Goal: Information Seeking & Learning: Understand process/instructions

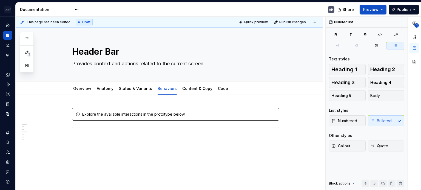
scroll to position [246, 0]
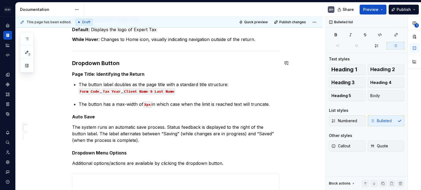
click at [26, 68] on button "button" at bounding box center [27, 66] width 10 height 10
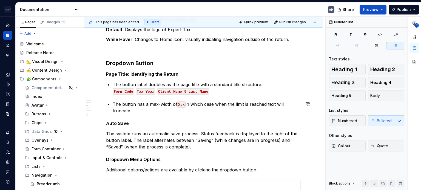
click at [145, 111] on p "The button has a max-width of Xpx in which case when the limit is reached text …" at bounding box center [207, 107] width 188 height 13
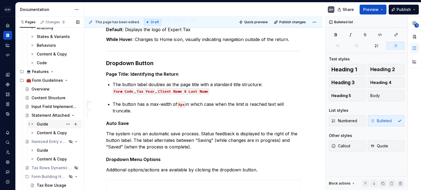
scroll to position [479, 0]
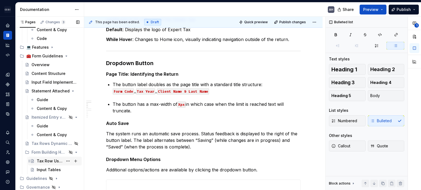
click at [44, 160] on div "Tax Row Usage" at bounding box center [50, 161] width 26 height 5
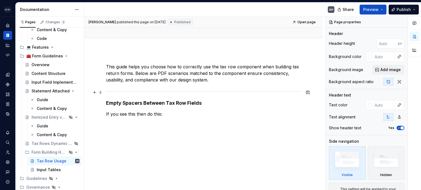
scroll to position [44, 0]
click at [44, 74] on div "Content Structure" at bounding box center [46, 73] width 31 height 5
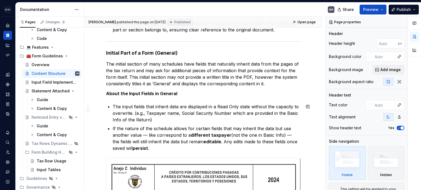
scroll to position [137, 0]
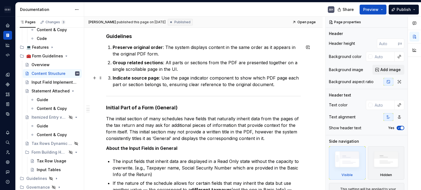
click at [192, 87] on p "Indicate source page : Use the page indicator component to show which PDF page …" at bounding box center [207, 81] width 188 height 13
type textarea "*"
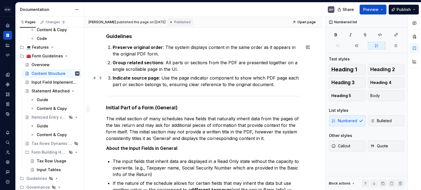
click at [275, 85] on p "Indicate source page : Use the page indicator component to show which PDF page …" at bounding box center [207, 81] width 188 height 13
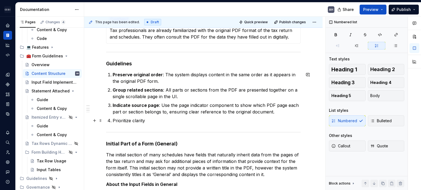
click at [147, 119] on p "Prioritize clarity" at bounding box center [207, 120] width 188 height 7
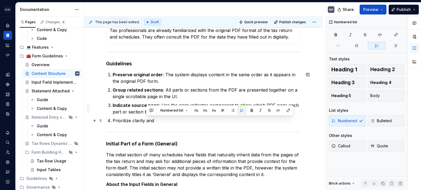
drag, startPoint x: 156, startPoint y: 120, endPoint x: 146, endPoint y: 122, distance: 10.8
click at [146, 122] on p "Prioritize clarity and" at bounding box center [207, 120] width 188 height 7
click at [144, 121] on p "Prioritize clarity and" at bounding box center [207, 120] width 188 height 7
drag, startPoint x: 144, startPoint y: 120, endPoint x: 159, endPoint y: 120, distance: 14.5
click at [159, 120] on p "Prioritize clarity and" at bounding box center [207, 120] width 188 height 7
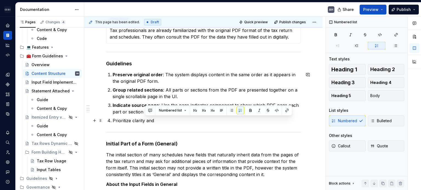
click at [161, 120] on p "Prioritize clarity and" at bounding box center [207, 120] width 188 height 7
drag, startPoint x: 157, startPoint y: 120, endPoint x: 144, endPoint y: 122, distance: 12.7
click at [144, 122] on p "Prioritize clarity and" at bounding box center [207, 120] width 188 height 7
click at [143, 122] on p "Prioritize clarity and" at bounding box center [207, 120] width 188 height 7
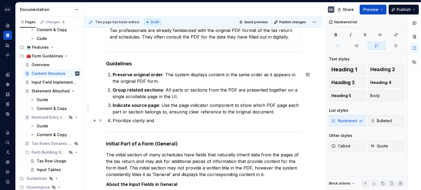
click at [138, 122] on p "Prioritize clarity and" at bounding box center [207, 120] width 188 height 7
click at [167, 118] on p "Prioritize clarity and" at bounding box center [207, 120] width 188 height 7
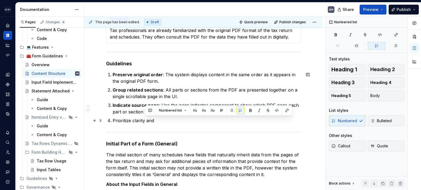
drag, startPoint x: 160, startPoint y: 121, endPoint x: 145, endPoint y: 123, distance: 15.7
click at [145, 123] on p "Prioritize clarity and" at bounding box center [207, 120] width 188 height 7
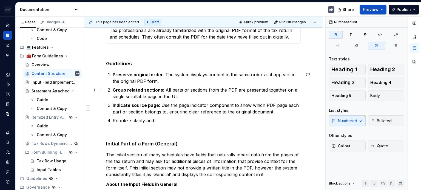
click at [130, 86] on ol "Preserve original order : The system displays content in the same order as it a…" at bounding box center [207, 97] width 188 height 53
click at [163, 119] on p "Prioritize clarity and" at bounding box center [207, 120] width 188 height 7
click at [116, 121] on p "Prioritize clarity and" at bounding box center [207, 120] width 188 height 7
click at [113, 119] on p "Prioritize clarity and" at bounding box center [207, 120] width 188 height 7
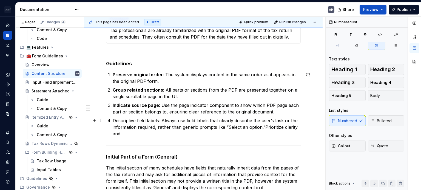
click at [196, 120] on p "Descriptive field labels: Always use field labels that clearly describe the use…" at bounding box center [207, 127] width 188 height 20
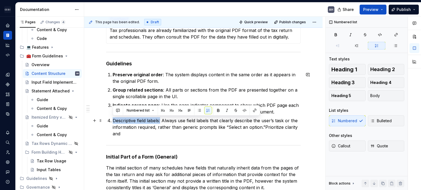
drag, startPoint x: 160, startPoint y: 120, endPoint x: 112, endPoint y: 122, distance: 48.2
click at [113, 122] on li "Descriptive field labels: Always use field labels that clearly describe the use…" at bounding box center [207, 127] width 188 height 20
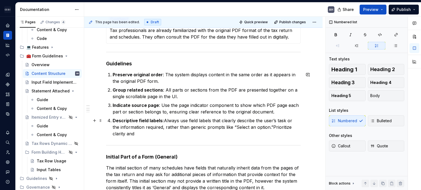
click at [166, 126] on p "Descriptive field labels: Always use field labels that clearly describe the use…" at bounding box center [207, 127] width 188 height 20
click at [220, 122] on p "Descriptive field labels: Always use field labels that clearly describe the use…" at bounding box center [207, 127] width 188 height 20
click at [263, 121] on p "Descriptive field labels: Always use field labels that clearly describe the use…" at bounding box center [207, 127] width 188 height 20
click at [288, 120] on p "Descriptive field labels: Always use field labels that clearly describe the use…" at bounding box center [207, 127] width 188 height 20
click at [160, 128] on p "Descriptive field labels: Always use field labels that clearly describe the use…" at bounding box center [207, 127] width 188 height 20
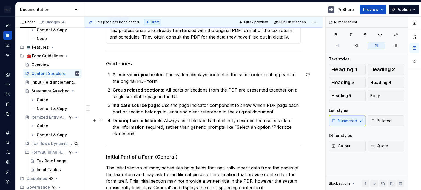
click at [205, 127] on p "Descriptive field labels: Always use field labels that clearly describe the use…" at bounding box center [207, 127] width 188 height 20
click at [252, 127] on p "Descriptive field labels: Always use field labels that clearly describe the use…" at bounding box center [207, 127] width 188 height 20
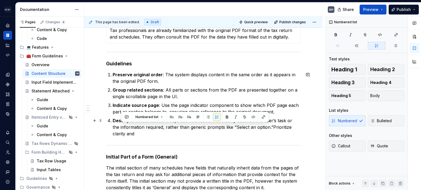
drag, startPoint x: 263, startPoint y: 126, endPoint x: 265, endPoint y: 131, distance: 5.4
click at [265, 131] on p "Descriptive field labels: Always use field labels that clearly describe the use…" at bounding box center [207, 127] width 188 height 20
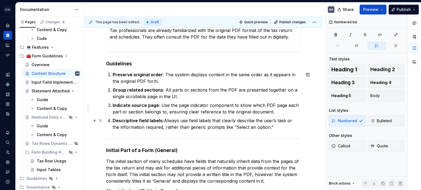
click at [270, 127] on p "Descriptive field labels: Always use field labels that clearly describe the use…" at bounding box center [207, 123] width 188 height 13
click at [151, 108] on p "Indicate source page : Use the page indicator component to show which PDF page …" at bounding box center [207, 108] width 188 height 13
click at [188, 106] on p "Indicate source page : Use the page indicator component to show which PDF page …" at bounding box center [207, 108] width 188 height 13
click at [253, 105] on p "Indicate source page : Use the page indicator component to show which PDF page …" at bounding box center [207, 108] width 188 height 13
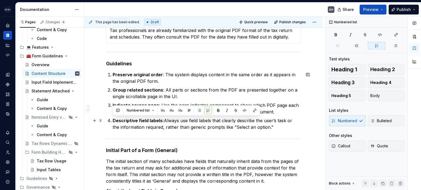
drag, startPoint x: 266, startPoint y: 127, endPoint x: 108, endPoint y: 122, distance: 158.0
click at [113, 122] on li "Descriptive field labels: Always use field labels that clearly describe the use…" at bounding box center [207, 123] width 188 height 13
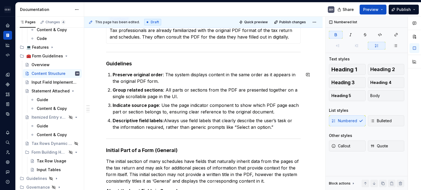
click at [155, 84] on p "Preserve original order : The system displays content in the same order as it a…" at bounding box center [207, 77] width 188 height 13
click at [173, 96] on p "Group related sections : All parts or sections from the PDF are presented toget…" at bounding box center [207, 93] width 188 height 13
click at [166, 82] on p "Preserve original order : The system displays content in the same order as it a…" at bounding box center [207, 77] width 188 height 13
click at [198, 103] on p "Indicate source page : Use the page indicator component to show which PDF page …" at bounding box center [207, 108] width 188 height 13
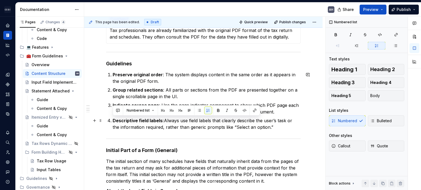
drag, startPoint x: 269, startPoint y: 126, endPoint x: 107, endPoint y: 121, distance: 162.2
click at [113, 121] on li "Descriptive field labels: Always use field labels that clearly describe the use…" at bounding box center [207, 123] width 188 height 13
click at [161, 127] on p "Descriptive field labels: Always use field labels that clearly describe the use…" at bounding box center [207, 123] width 188 height 13
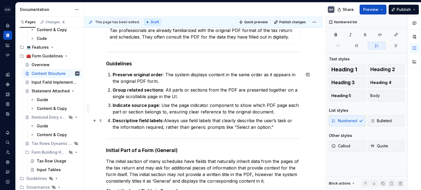
click at [264, 126] on p "Descriptive field labels: Always use field labels that clearly describe the use…" at bounding box center [207, 123] width 188 height 13
click at [160, 119] on strong "Descriptive field labels:" at bounding box center [138, 120] width 51 height 5
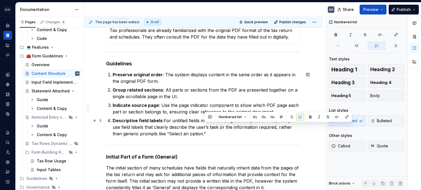
drag, startPoint x: 275, startPoint y: 127, endPoint x: 277, endPoint y: 131, distance: 5.3
click at [277, 131] on p "Descriptive field labels: For untitled fields in the PDF or generically titled …" at bounding box center [207, 127] width 188 height 20
click at [225, 133] on p "Descriptive field labels: For untitled fields in the PDF or generically titled …" at bounding box center [207, 127] width 188 height 20
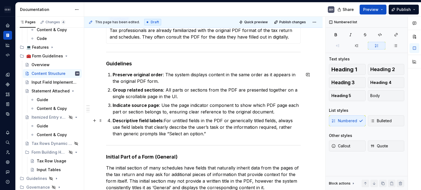
click at [275, 129] on p "Descriptive field labels: For untitled fields in the PDF or generically titled …" at bounding box center [207, 127] width 188 height 20
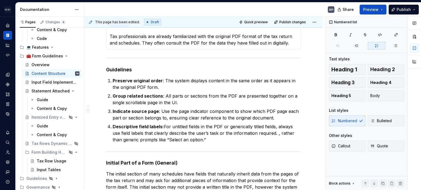
scroll to position [82, 0]
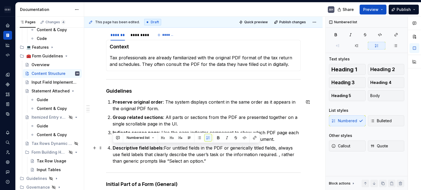
drag, startPoint x: 193, startPoint y: 159, endPoint x: 112, endPoint y: 147, distance: 82.4
click at [113, 147] on li "Descriptive field labels: For untitled fields in the PDF or generically titled …" at bounding box center [207, 155] width 188 height 20
copy p "Descriptive field labels: For untitled fields in the PDF or generically titled …"
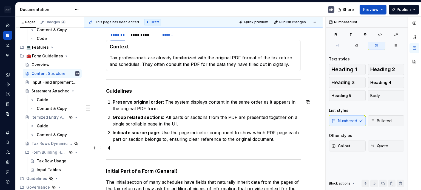
click at [131, 149] on p at bounding box center [207, 148] width 188 height 7
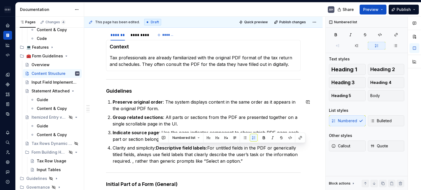
drag, startPoint x: 242, startPoint y: 159, endPoint x: 158, endPoint y: 145, distance: 84.7
click at [158, 145] on p "Clarity and simplicity: Descriptive field labels: For untitled fields in the PD…" at bounding box center [207, 155] width 188 height 20
copy p "Descriptive field labels: For untitled fields in the PDF or generically titled …"
click at [162, 145] on strong "Descriptive field labels:" at bounding box center [181, 147] width 51 height 5
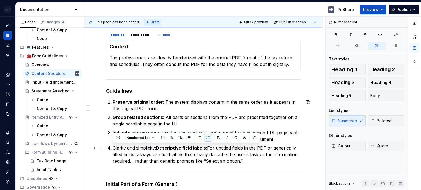
drag, startPoint x: 158, startPoint y: 147, endPoint x: 111, endPoint y: 148, distance: 46.8
click at [113, 148] on li "Clarity and simplicity: Descriptive field labels: For untitled fields in the PD…" at bounding box center [207, 155] width 188 height 20
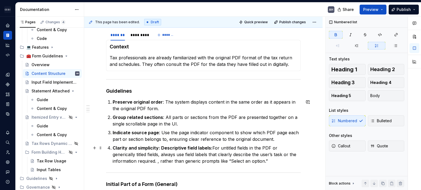
click at [201, 147] on strong "Clarity and simplicity: Descriptive field labels:" at bounding box center [163, 147] width 100 height 5
click at [256, 147] on p "Clarity and simplicity: Descriptive field labels: For untitled fields in the PD…" at bounding box center [207, 155] width 188 height 20
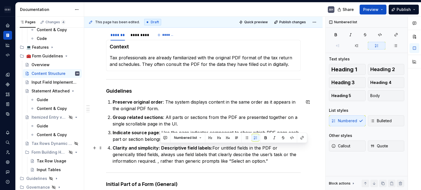
drag, startPoint x: 161, startPoint y: 148, endPoint x: 258, endPoint y: 160, distance: 97.9
click at [258, 160] on p "Clarity and simplicity: Descriptive field labels: For untitled fields in the PD…" at bounding box center [207, 155] width 188 height 20
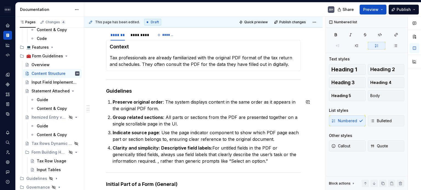
click at [151, 140] on p "Indicate source page : Use the page indicator component to show which PDF page …" at bounding box center [207, 135] width 188 height 13
click at [157, 148] on strong "Clarity and simplicity: Descriptive field labels:" at bounding box center [163, 147] width 100 height 5
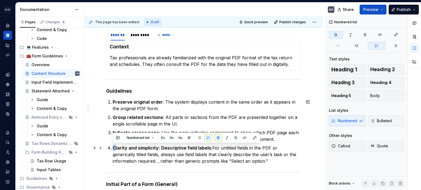
click at [113, 147] on strong "Clarity and simplicity: Descriptive field labels:" at bounding box center [163, 147] width 100 height 5
click at [115, 147] on strong "Clarity and simplicity: Descriptive field labels:" at bounding box center [163, 147] width 100 height 5
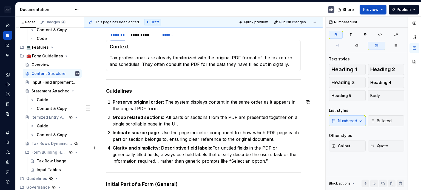
click at [156, 148] on strong "Clarity and simplicity: Descriptive field labels:" at bounding box center [163, 147] width 100 height 5
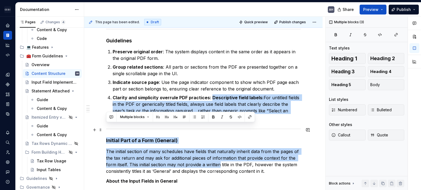
drag, startPoint x: 210, startPoint y: 147, endPoint x: 220, endPoint y: 166, distance: 21.4
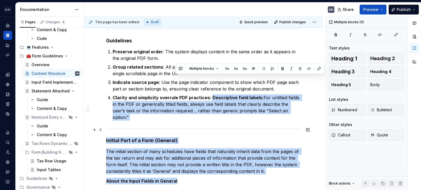
scroll to position [151, 0]
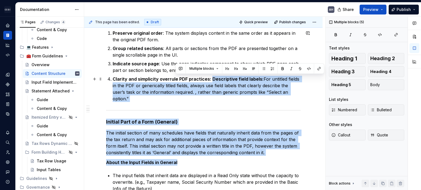
click at [160, 91] on p "Clarity and simplicity overrule PDF practices: Descriptive field labels: For un…" at bounding box center [207, 89] width 188 height 26
click at [190, 87] on p "Clarity and simplicity overrule PDF practices: Descriptive field labels: For un…" at bounding box center [207, 89] width 188 height 26
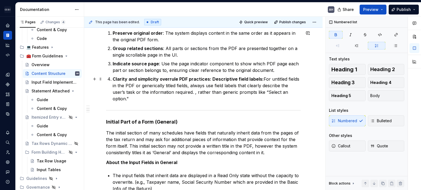
click at [163, 80] on strong "Clarity and simplicity overrule PDF practices: Descriptive field labels:" at bounding box center [188, 78] width 151 height 5
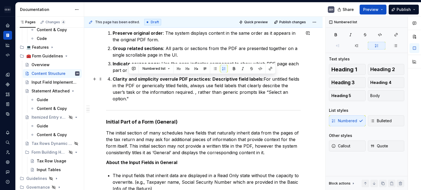
drag, startPoint x: 209, startPoint y: 79, endPoint x: 214, endPoint y: 95, distance: 17.5
click at [214, 95] on p "Clarity and simplicity overrule PDF practices: Descriptive field labels: For un…" at bounding box center [207, 89] width 188 height 26
copy p "Descriptive field labels: For untitled fields in the PDF or generically titled …"
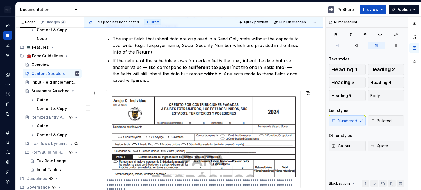
scroll to position [261, 0]
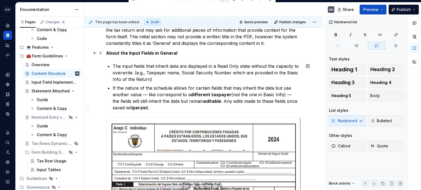
click at [182, 54] on p "About the Input Fields in General" at bounding box center [203, 53] width 194 height 7
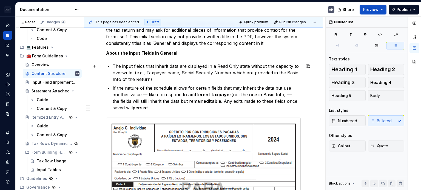
click at [176, 65] on p "The input fields that inherit data are displayed in a Read Only state without t…" at bounding box center [207, 73] width 188 height 20
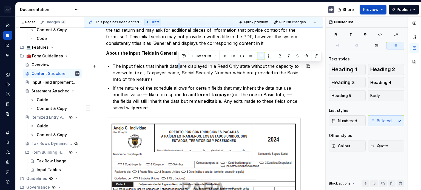
click at [177, 66] on p "The input fields that inherit data are displayed in a Read Only state without t…" at bounding box center [207, 73] width 188 height 20
drag, startPoint x: 188, startPoint y: 67, endPoint x: 185, endPoint y: 67, distance: 2.8
click at [185, 67] on p "The input fields that inherit data are displayed in a Read Only state without t…" at bounding box center [207, 73] width 188 height 20
click at [207, 66] on p "The input fields that inherit data are displayed in a Read Only state without t…" at bounding box center [207, 73] width 188 height 20
click at [216, 67] on p "The input fields that inherit data are displayed in a Read Only state without t…" at bounding box center [207, 73] width 188 height 20
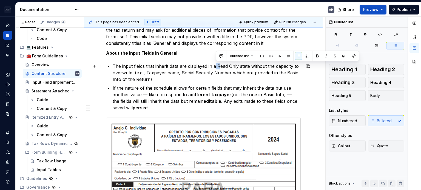
click at [217, 67] on p "The input fields that inherit data are displayed in a Read Only state without t…" at bounding box center [207, 73] width 188 height 20
click at [216, 67] on p "The input fields that inherit data are displayed in a Read Only state without t…" at bounding box center [207, 73] width 188 height 20
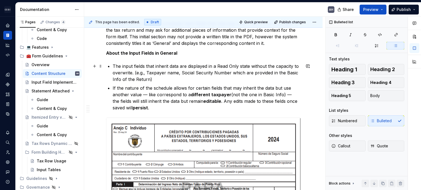
click at [212, 66] on p "The input fields that inherit data are displayed in a Read Only state without t…" at bounding box center [207, 73] width 188 height 20
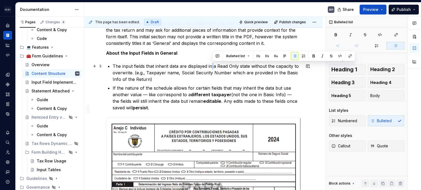
click at [213, 66] on p "The input fields that inherit data are displayed in a Read Only state without t…" at bounding box center [207, 73] width 188 height 20
click at [217, 67] on p "The input fields that inherit data are displayed in a Read Only state without t…" at bounding box center [207, 73] width 188 height 20
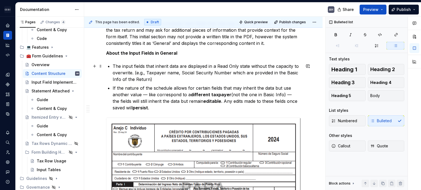
click at [219, 72] on p "The input fields that inherit data are displayed in a Read Only state without t…" at bounding box center [207, 73] width 188 height 20
click at [196, 75] on p "The input fields that inherit data are displayed in a Read Only state without t…" at bounding box center [207, 73] width 188 height 20
click at [157, 79] on p "The input fields that inherit data are displayed in a Read Only state without t…" at bounding box center [207, 73] width 188 height 20
click at [206, 66] on p "The input fields that inherit data are displayed in a Read Only state without t…" at bounding box center [207, 73] width 188 height 20
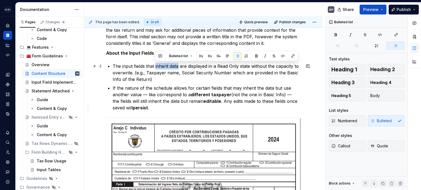
drag, startPoint x: 177, startPoint y: 66, endPoint x: 155, endPoint y: 65, distance: 22.5
click at [155, 65] on p "The input fields that inherit data are displayed in a Read Only state without t…" at bounding box center [207, 73] width 188 height 20
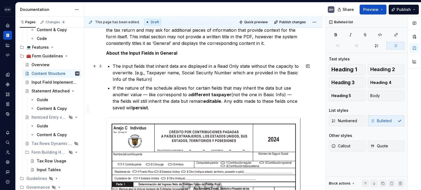
click at [146, 65] on p "The input fields that inherit data are displayed in a Read Only state without t…" at bounding box center [207, 73] width 188 height 20
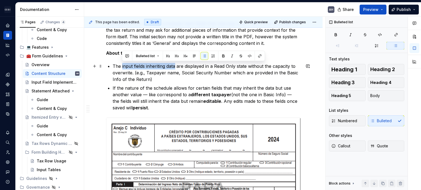
drag, startPoint x: 175, startPoint y: 66, endPoint x: 121, endPoint y: 65, distance: 53.9
click at [121, 65] on p "The input fields inheriting data are displayed in a Read Only state without the…" at bounding box center [207, 73] width 188 height 20
click at [199, 68] on p "The input fields inheriting data are displayed in a Read Only state without the…" at bounding box center [207, 73] width 188 height 20
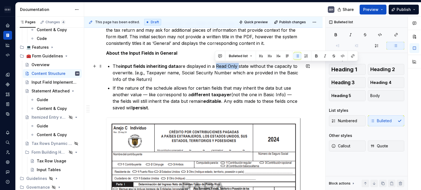
drag, startPoint x: 215, startPoint y: 66, endPoint x: 237, endPoint y: 65, distance: 21.9
click at [237, 65] on p "The input fields inheriting data are displayed in a Read Only state without the…" at bounding box center [207, 73] width 188 height 20
click at [189, 79] on p "The input fields inheriting data are displayed in a Read Only state without the…" at bounding box center [207, 73] width 188 height 20
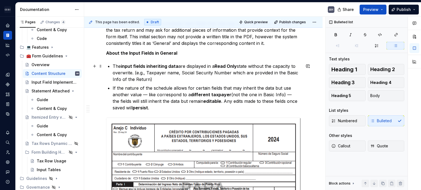
click at [189, 79] on p "The input fields inheriting data are displayed in a Read Only state without the…" at bounding box center [207, 73] width 188 height 20
click at [177, 109] on p "If the nature of the schedule allows for certain fields that may inherit the da…" at bounding box center [207, 98] width 188 height 26
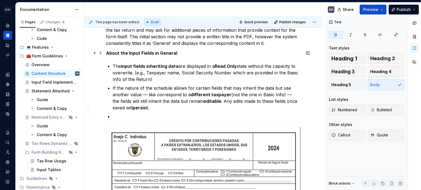
click at [182, 53] on p "About the Input Fields in General" at bounding box center [203, 53] width 194 height 7
click at [131, 113] on ul "The input fields inheriting data are displayed in a Read Only state without the…" at bounding box center [207, 91] width 188 height 57
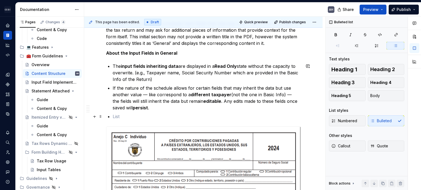
click at [129, 117] on p at bounding box center [207, 116] width 188 height 7
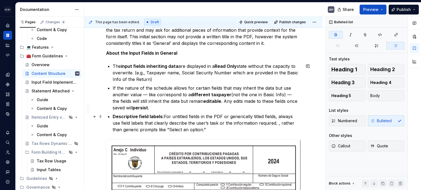
click at [113, 116] on strong "Descriptive field labels:" at bounding box center [138, 116] width 51 height 5
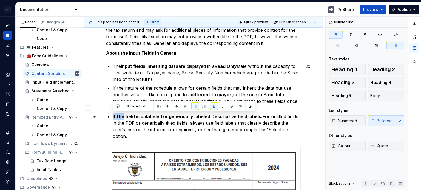
drag, startPoint x: 123, startPoint y: 117, endPoint x: 104, endPoint y: 116, distance: 18.4
click at [104, 116] on div "******* ********* ******* Context Tax professionals are already familiarized wi…" at bounding box center [203, 178] width 238 height 690
click at [207, 117] on strong "field is unlabeled or generically labeled Descriptive field labels:" at bounding box center [191, 116] width 137 height 5
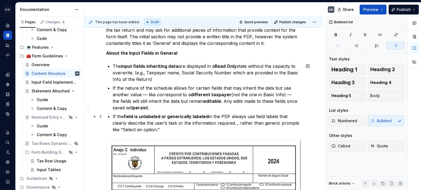
click at [239, 116] on p "If the field is unlabeled or generically labeled in the PDF always use field la…" at bounding box center [207, 123] width 188 height 20
click at [251, 116] on p "If the field is unlabeled or generically labeled in the PDF always use field la…" at bounding box center [207, 123] width 188 height 20
click at [181, 126] on p "If the field is unlabeled or generically labeled in the PDF always apply field …" at bounding box center [207, 123] width 188 height 20
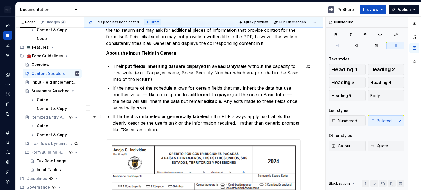
click at [238, 123] on p "If the field is unlabeled or generically labeled in the PDF always apply field …" at bounding box center [207, 123] width 188 height 20
click at [171, 128] on p "If the field is unlabeled or generically labeled in the PDF always apply field …" at bounding box center [207, 123] width 188 height 20
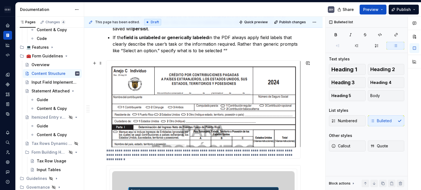
scroll to position [285, 0]
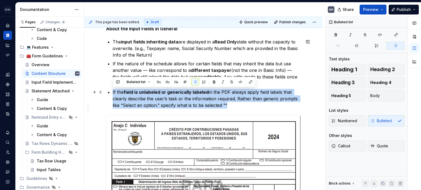
drag, startPoint x: 195, startPoint y: 104, endPoint x: 105, endPoint y: 91, distance: 91.3
click at [105, 91] on div "******* ********* ******* Context Tax professionals are already familiarized wi…" at bounding box center [203, 151] width 238 height 684
copy p "If the field is unlabeled or generically labeled in the PDF always apply field …"
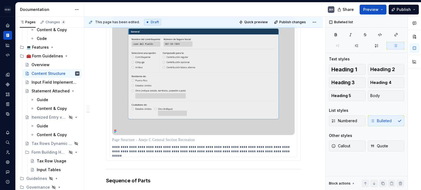
scroll to position [531, 0]
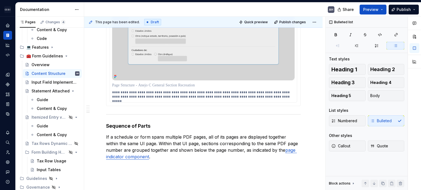
click at [126, 96] on p "**********" at bounding box center [203, 94] width 183 height 9
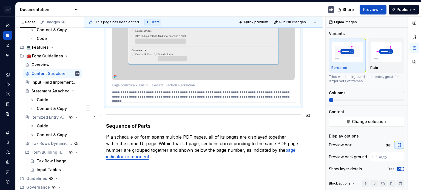
click at [117, 114] on div at bounding box center [203, 115] width 194 height 4
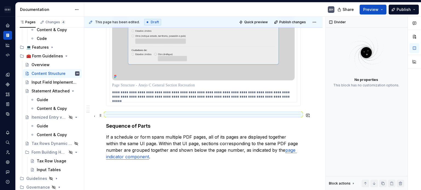
click at [117, 114] on div at bounding box center [203, 115] width 194 height 4
click at [134, 123] on h4 "Sequence of Parts" at bounding box center [203, 126] width 194 height 7
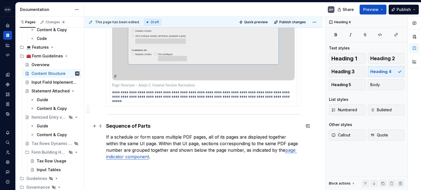
click at [107, 128] on h4 "Sequence of Parts" at bounding box center [203, 126] width 194 height 7
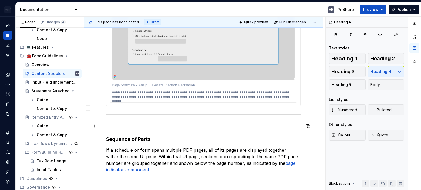
click at [114, 126] on p at bounding box center [203, 126] width 194 height 7
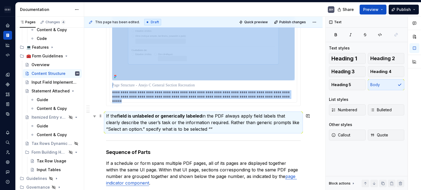
click at [108, 115] on p "If the field is unlabeled or generically labeled in the PDF always apply field …" at bounding box center [203, 123] width 194 height 20
click at [106, 116] on p "If the field is unlabeled or generically labeled in the PDF always apply field …" at bounding box center [203, 123] width 194 height 20
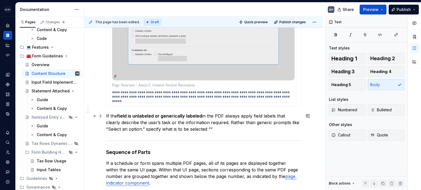
click at [108, 116] on p "If the field is unlabeled or generically labeled in the PDF always apply field …" at bounding box center [203, 123] width 194 height 20
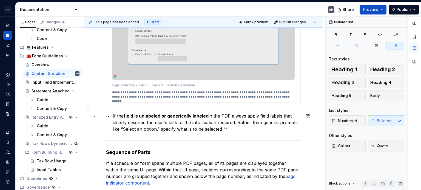
click at [235, 130] on p "If the field is unlabeled or generically labeled in the PDF always apply field …" at bounding box center [207, 123] width 188 height 20
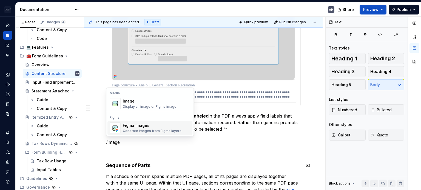
click at [151, 129] on div "Figma images Generate images from Figma layers" at bounding box center [152, 128] width 59 height 10
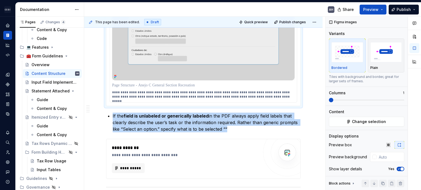
click at [229, 74] on img at bounding box center [203, 19] width 182 height 123
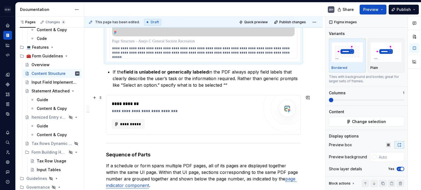
scroll to position [586, 0]
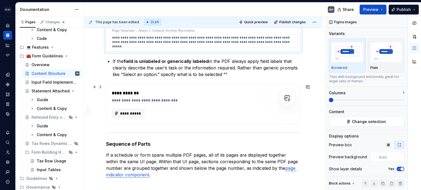
click at [163, 104] on div "**********" at bounding box center [185, 104] width 147 height 28
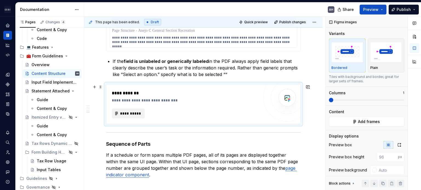
click at [138, 114] on span "**********" at bounding box center [130, 113] width 21 height 5
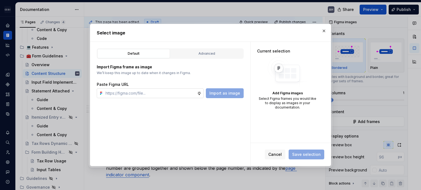
type textarea "*"
type input "[URL][DOMAIN_NAME]"
type textarea "*"
type input "[URL][DOMAIN_NAME]"
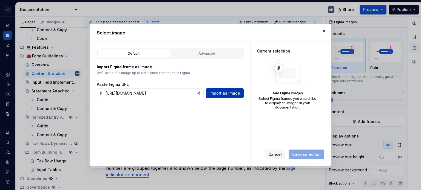
scroll to position [0, 0]
click at [219, 92] on span "Import as image" at bounding box center [224, 93] width 31 height 5
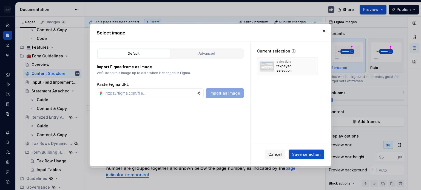
type textarea "*"
click at [295, 156] on span "Save selection" at bounding box center [306, 154] width 28 height 5
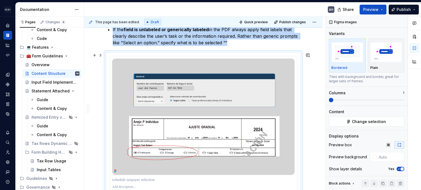
scroll to position [623, 0]
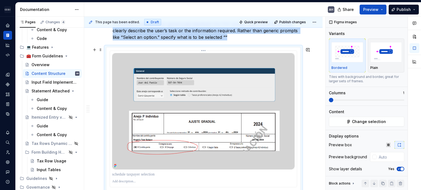
click at [234, 177] on div at bounding box center [203, 175] width 182 height 8
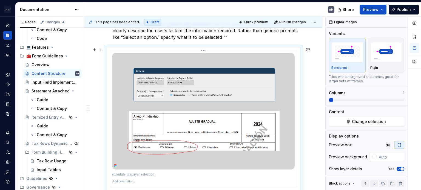
click at [128, 180] on p at bounding box center [203, 182] width 182 height 4
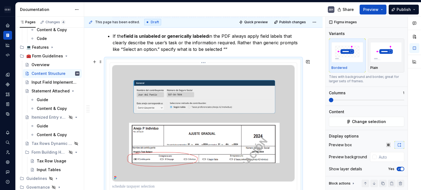
scroll to position [611, 0]
click at [400, 170] on span "button" at bounding box center [401, 169] width 3 height 3
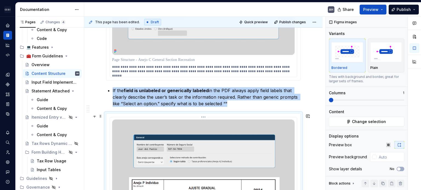
scroll to position [556, 0]
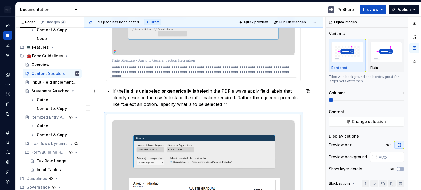
click at [224, 104] on p "If the field is unlabeled or generically labeled in the PDF always apply field …" at bounding box center [207, 98] width 188 height 20
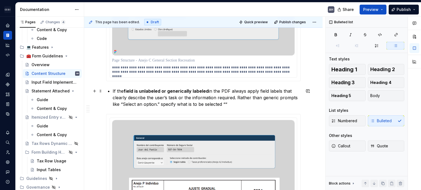
click at [226, 105] on p "If the field is unlabeled or generically labeled in the PDF always apply field …" at bounding box center [207, 98] width 188 height 20
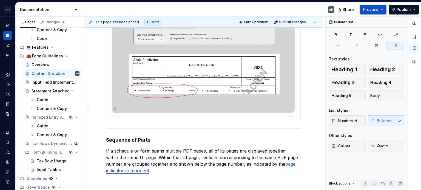
scroll to position [693, 0]
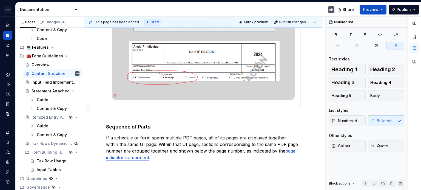
click at [209, 74] on img at bounding box center [203, 41] width 182 height 116
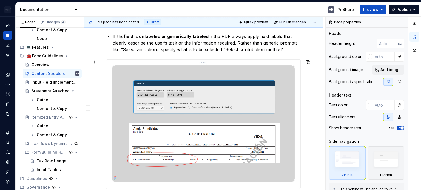
scroll to position [584, 0]
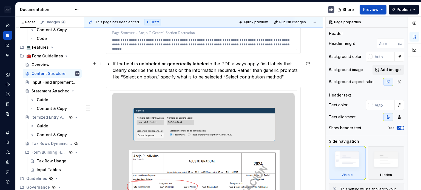
click at [133, 74] on p "If the field is unlabeled or generically labeled in the PDF always apply field …" at bounding box center [207, 71] width 188 height 20
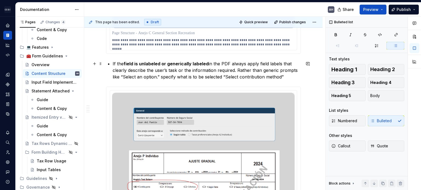
click at [288, 76] on p "If the field is unlabeled or generically labeled in the PDF always apply field …" at bounding box center [207, 71] width 188 height 20
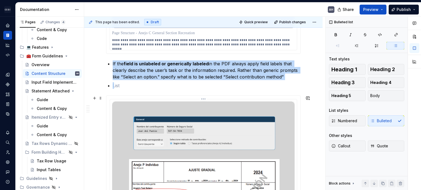
click at [150, 119] on img at bounding box center [203, 160] width 182 height 116
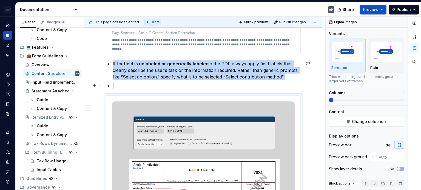
click at [131, 81] on ul "If the field is unlabeled or generically labeled in the PDF always apply field …" at bounding box center [207, 75] width 188 height 28
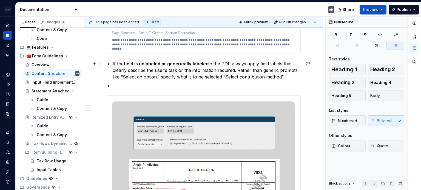
click at [286, 77] on p "If the field is unlabeled or generically labeled in the PDF always apply field …" at bounding box center [207, 71] width 188 height 20
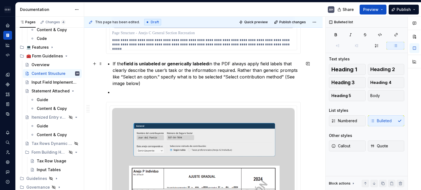
click at [131, 83] on p "If the field is unlabeled or generically labeled in the PDF always apply field …" at bounding box center [207, 74] width 188 height 26
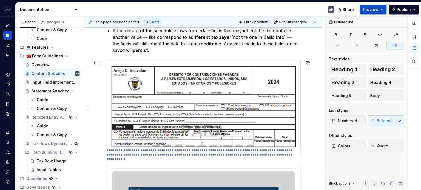
scroll to position [301, 0]
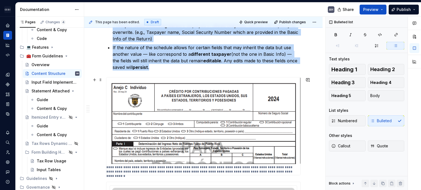
click at [164, 108] on img at bounding box center [203, 120] width 194 height 87
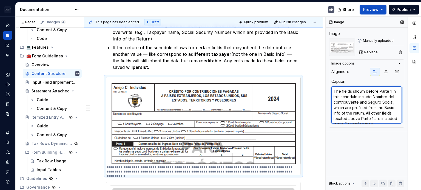
click at [334, 92] on textarea "The fields shown before Parte 1 in this schedule include Nombre del contribuyen…" at bounding box center [366, 105] width 70 height 37
type textarea "*"
type textarea "AThe fields shown before Parte 1 in this schedule include Nombre del contribuye…"
type textarea "*"
type textarea "A0The fields shown before Parte 1 in this schedule include Nombre del contribuy…"
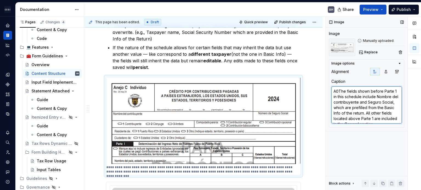
type textarea "*"
type textarea "AThe fields shown before Parte 1 in this schedule include Nombre del contribuye…"
type textarea "*"
type textarea "A)The fields shown before Parte 1 in this schedule include Nombre del contribuy…"
type textarea "*"
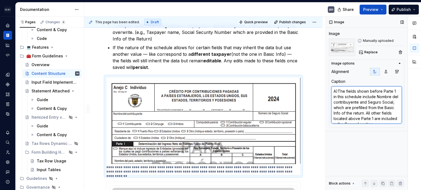
type textarea "A) The fields shown before Parte 1 in this schedule include Nombre del contribu…"
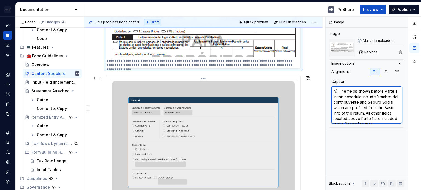
scroll to position [411, 0]
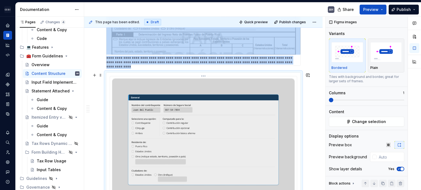
click at [184, 140] on img at bounding box center [203, 140] width 182 height 123
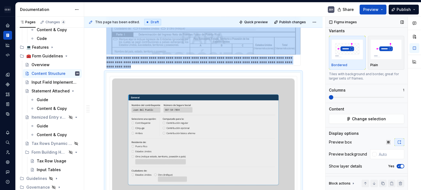
scroll to position [3, 0]
click at [141, 114] on img at bounding box center [203, 140] width 182 height 123
type textarea "*"
click at [229, 147] on img at bounding box center [203, 140] width 182 height 123
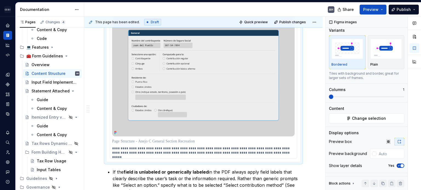
scroll to position [493, 0]
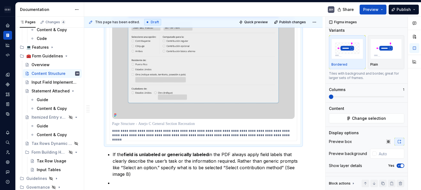
click at [129, 131] on p "**********" at bounding box center [203, 133] width 183 height 9
click at [112, 131] on p "**********" at bounding box center [203, 133] width 183 height 9
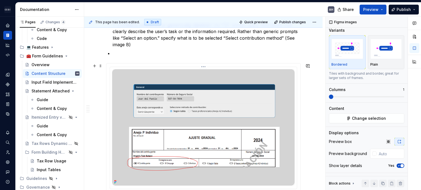
scroll to position [630, 0]
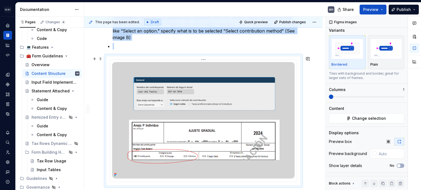
click at [204, 126] on img at bounding box center [203, 120] width 182 height 116
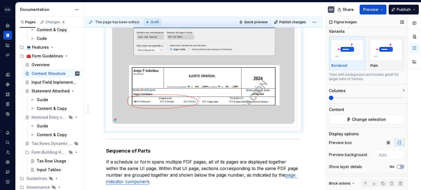
scroll to position [3, 0]
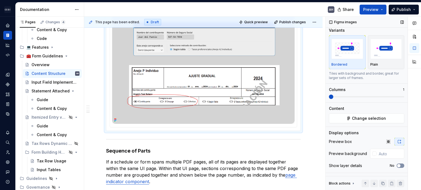
click at [397, 165] on span "button" at bounding box center [398, 165] width 3 height 3
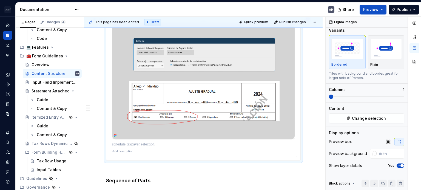
click at [133, 149] on p at bounding box center [203, 151] width 182 height 4
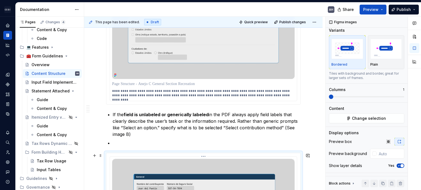
scroll to position [532, 0]
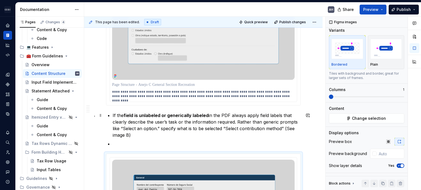
click at [128, 135] on p "If the field is unlabeled or generically labeled in the PDF always apply field …" at bounding box center [207, 125] width 188 height 26
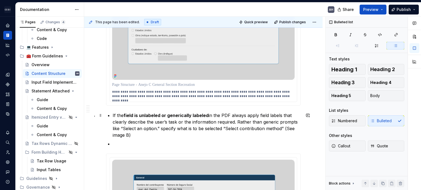
scroll to position [0, 0]
click at [115, 134] on p "If the field is unlabeled or generically labeled in the PDF always apply field …" at bounding box center [207, 125] width 188 height 26
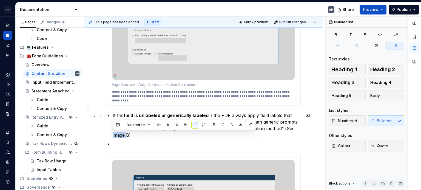
click at [115, 134] on p "If the field is unlabeled or generically labeled in the PDF always apply field …" at bounding box center [207, 125] width 188 height 26
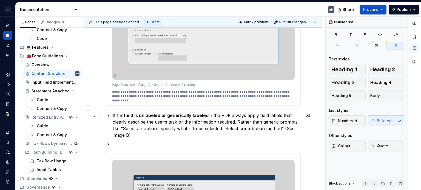
click at [134, 136] on p "If the field is unlabeled or generically labeled in the PDF always apply field …" at bounding box center [207, 125] width 188 height 26
click at [132, 145] on p at bounding box center [207, 144] width 188 height 7
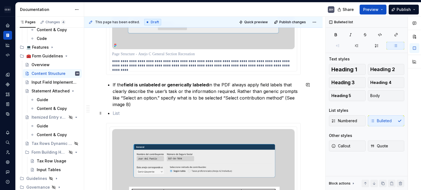
scroll to position [559, 0]
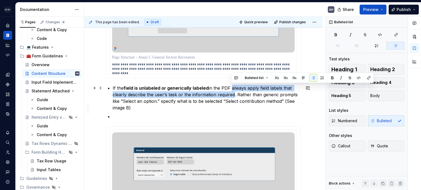
drag, startPoint x: 233, startPoint y: 94, endPoint x: 231, endPoint y: 87, distance: 7.0
click at [231, 87] on p "If the field is unlabeled or generically labeled in the PDF always apply field …" at bounding box center [207, 98] width 188 height 26
drag, startPoint x: 231, startPoint y: 88, endPoint x: 233, endPoint y: 95, distance: 7.4
click at [233, 95] on p "If the field is unlabeled or generically labeled in the PDF always apply field …" at bounding box center [207, 98] width 188 height 26
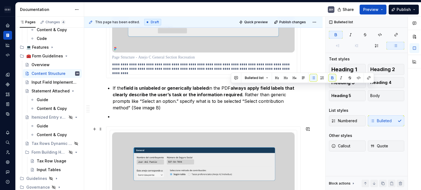
type textarea "*"
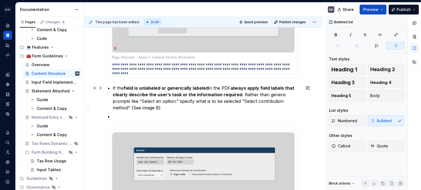
click at [256, 100] on p "If the field is unlabeled or generically labeled in the PDF always apply field …" at bounding box center [207, 98] width 188 height 26
click at [142, 118] on p at bounding box center [207, 116] width 188 height 7
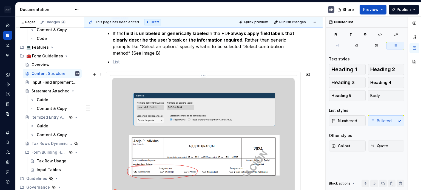
scroll to position [641, 0]
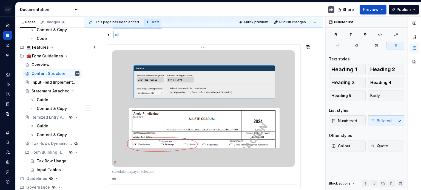
click at [182, 145] on img at bounding box center [203, 108] width 182 height 116
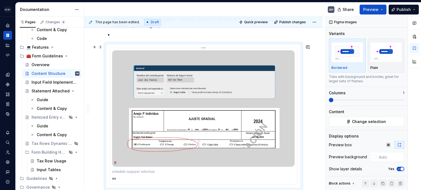
click at [160, 171] on p at bounding box center [203, 171] width 182 height 5
click at [171, 172] on p at bounding box center [203, 171] width 182 height 5
click at [163, 171] on p at bounding box center [203, 171] width 182 height 5
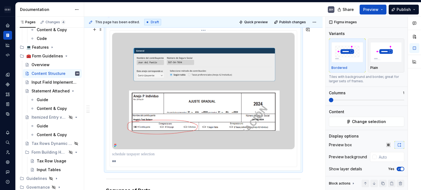
click at [144, 156] on p at bounding box center [203, 154] width 182 height 5
click at [145, 160] on p "**" at bounding box center [203, 161] width 183 height 4
click at [145, 156] on p at bounding box center [203, 154] width 183 height 5
click at [145, 162] on p "**" at bounding box center [203, 161] width 183 height 4
click at [146, 156] on p at bounding box center [203, 154] width 183 height 5
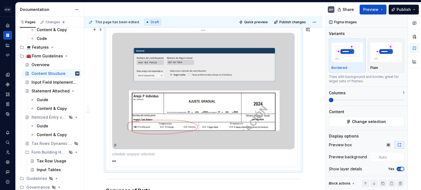
click at [156, 155] on p at bounding box center [203, 154] width 183 height 5
click at [145, 160] on p "**" at bounding box center [203, 161] width 183 height 4
click at [373, 121] on span "Change selection" at bounding box center [369, 121] width 34 height 5
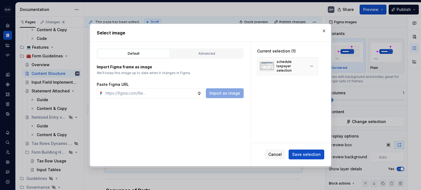
click at [297, 67] on div "schedule taxpayer selection" at bounding box center [290, 66] width 29 height 13
click at [304, 100] on div "Current selection (1) schedule taxpayer selection" at bounding box center [290, 92] width 80 height 101
click at [194, 56] on div "Advanced" at bounding box center [206, 53] width 69 height 5
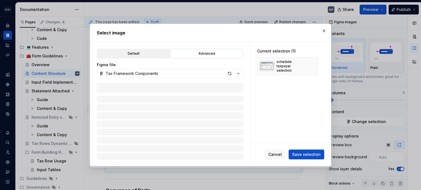
click at [152, 56] on div "Default" at bounding box center [133, 53] width 69 height 5
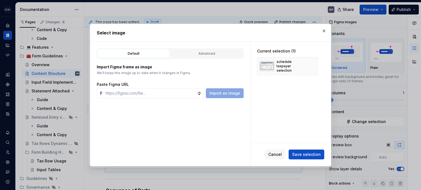
type textarea "*"
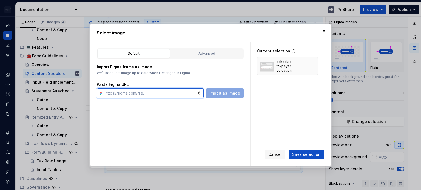
click at [129, 93] on input "text" at bounding box center [150, 93] width 94 height 10
paste input "[URL][DOMAIN_NAME]"
type input "[URL][DOMAIN_NAME]"
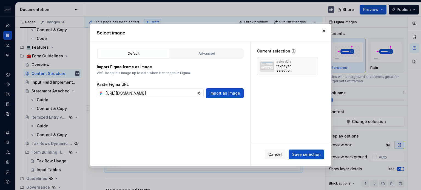
click at [220, 91] on span "Import as image" at bounding box center [224, 93] width 31 height 5
click at [312, 66] on button "button" at bounding box center [311, 66] width 8 height 8
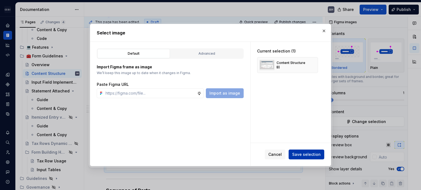
click at [314, 152] on span "Save selection" at bounding box center [306, 154] width 28 height 5
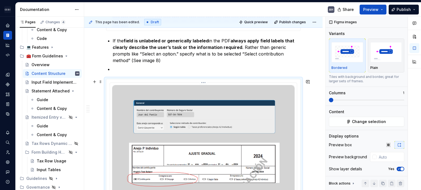
scroll to position [604, 0]
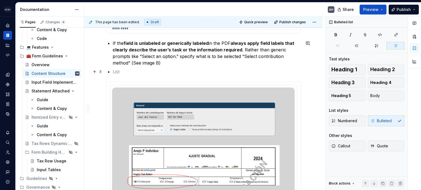
click at [175, 73] on p at bounding box center [207, 71] width 188 height 7
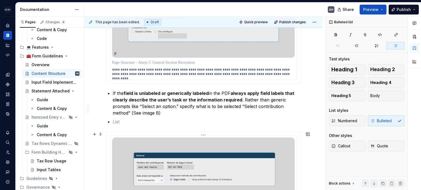
scroll to position [549, 0]
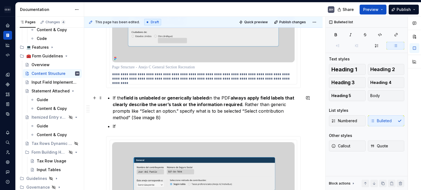
click at [229, 97] on p "If the field is unlabeled or generically labeled in the PDF always apply field …" at bounding box center [207, 108] width 188 height 26
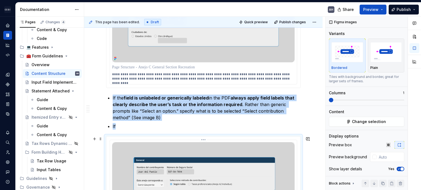
click at [171, 129] on p "If" at bounding box center [207, 126] width 188 height 7
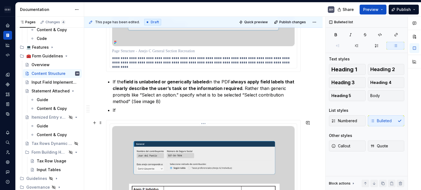
scroll to position [577, 0]
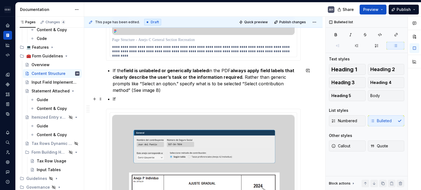
click at [129, 97] on p "If" at bounding box center [207, 99] width 188 height 7
click at [125, 99] on p "If" at bounding box center [207, 99] width 188 height 7
click at [124, 99] on p "If" at bounding box center [207, 99] width 188 height 7
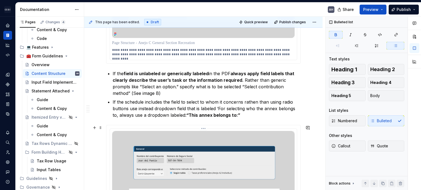
scroll to position [567, 0]
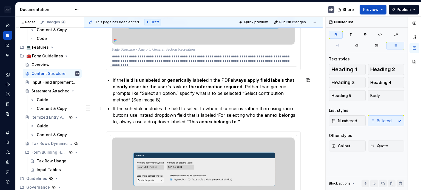
click at [241, 123] on p "If the schedule includes the field to select to whom it concerns rathen than us…" at bounding box center [207, 115] width 188 height 20
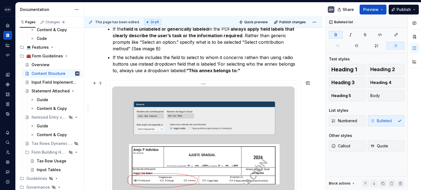
scroll to position [622, 0]
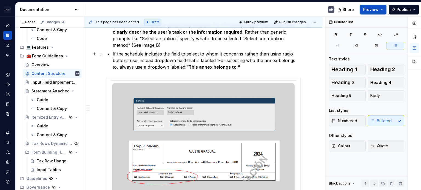
click at [185, 68] on p "If the schedule includes the field to select to whom it concerns rathen than us…" at bounding box center [207, 61] width 188 height 20
click at [208, 66] on p "If the schedule includes the field to select to whom it concerns rathen than us…" at bounding box center [207, 61] width 188 height 20
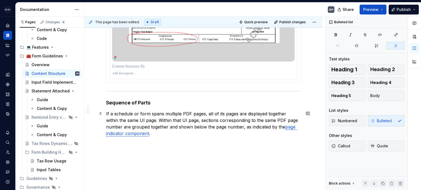
scroll to position [770, 0]
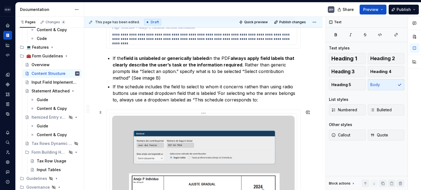
scroll to position [578, 0]
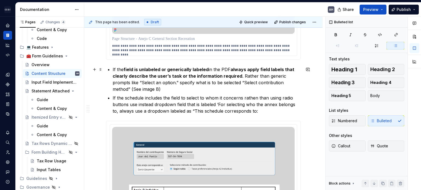
click at [157, 88] on p "If the field is unlabeled or generically labeled in the PDF always apply field …" at bounding box center [207, 79] width 188 height 26
click at [247, 99] on p "If the schedule includes the field to select to whom it concerns rathen than us…" at bounding box center [207, 105] width 188 height 20
click at [259, 112] on p "If the schedule includes the field to select to whom it concerns rathen than us…" at bounding box center [207, 105] width 188 height 20
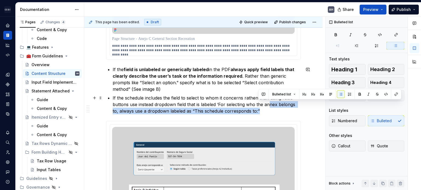
drag, startPoint x: 212, startPoint y: 108, endPoint x: 269, endPoint y: 107, distance: 57.8
click at [269, 107] on p "If the schedule includes the field to select to whom it concerns rathen than us…" at bounding box center [207, 105] width 188 height 20
click at [260, 111] on p "If the schedule includes the field to select to whom it concerns rathen than us…" at bounding box center [207, 105] width 188 height 20
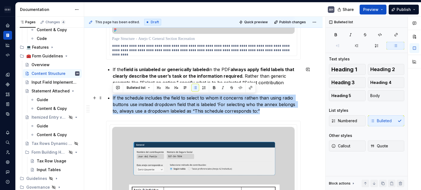
drag, startPoint x: 263, startPoint y: 112, endPoint x: 107, endPoint y: 98, distance: 157.2
copy p "If the schedule includes the field to select to whom it concerns rathen than us…"
click at [151, 101] on p "If the schedule includes the field to select to whom it concerns rathen than us…" at bounding box center [207, 105] width 188 height 20
drag, startPoint x: 112, startPoint y: 96, endPoint x: 272, endPoint y: 108, distance: 160.6
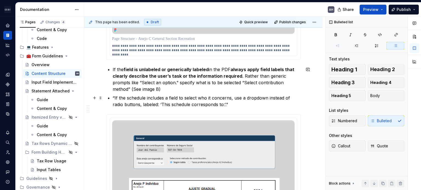
click at [114, 97] on p "“If the schedule includes a field to select who it concerns, use a dropdown ins…" at bounding box center [207, 101] width 188 height 13
click at [230, 99] on p "If the schedule includes a field to select who it concerns, use a dropdown inst…" at bounding box center [207, 101] width 188 height 13
drag, startPoint x: 134, startPoint y: 104, endPoint x: 150, endPoint y: 120, distance: 22.9
click at [135, 104] on p "If the schedule includes a field to select who it concerns (Taxpayer, Spouse or…" at bounding box center [207, 101] width 188 height 13
click at [210, 104] on p "If the schedule includes a field to select who it concerns (Taxpayer, Spouse or…" at bounding box center [207, 101] width 188 height 13
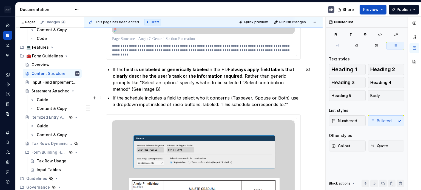
click at [198, 106] on p "If the schedule includes a field to select who it concerns (Taxpayer, Spouse or…" at bounding box center [207, 101] width 188 height 13
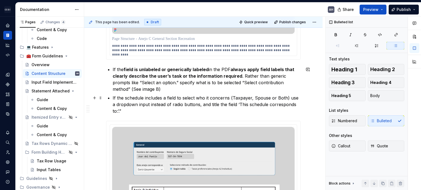
click at [120, 111] on p "If the schedule includes a field to select who it concerns (Taxpayer, Spouse or…" at bounding box center [207, 105] width 188 height 20
click at [123, 111] on p "If the schedule includes a field to select who it concerns (Taxpayer, Spouse or…" at bounding box center [207, 105] width 188 height 20
click at [119, 98] on p "If the schedule includes a field to select who it concerns (Taxpayer, Spouse or…" at bounding box center [207, 105] width 188 height 20
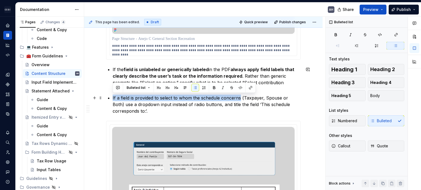
drag, startPoint x: 240, startPoint y: 98, endPoint x: 113, endPoint y: 99, distance: 127.0
click at [113, 99] on p "If a field is provided to select to whom the schedule concerns (Taxpayer, Spous…" at bounding box center [207, 105] width 188 height 20
copy p "If a field is provided to select to whom the schedule concerns"
click at [213, 102] on p "If a field is provided to select to whom the schedule concerns (Taxpayer, Spous…" at bounding box center [207, 105] width 188 height 20
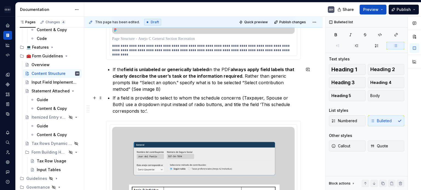
click at [229, 98] on p "If a field is provided to select to whom the schedule concerns (Taxpayer, Spous…" at bounding box center [207, 105] width 188 height 20
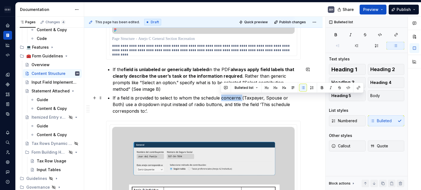
click at [229, 98] on p "If a field is provided to select to whom the schedule concerns (Taxpayer, Spous…" at bounding box center [207, 105] width 188 height 20
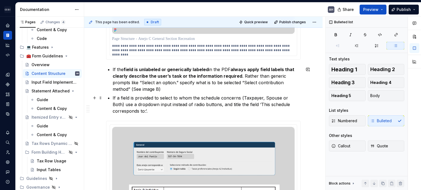
click at [191, 97] on p "If a field is provided to select to whom the schedule concerns (Taxpayer, Spous…" at bounding box center [207, 105] width 188 height 20
click at [229, 96] on p "If a field is provided to select to whom the schedule concerns (Taxpayer, Spous…" at bounding box center [207, 105] width 188 height 20
click at [213, 104] on p "If a field is provided to select to whom the schedule corresponds (Taxpayer, Sp…" at bounding box center [207, 105] width 188 height 20
click at [247, 97] on p "If a field is provided to select to whom the schedule corresponds (Taxpayer, Sp…" at bounding box center [207, 105] width 188 height 20
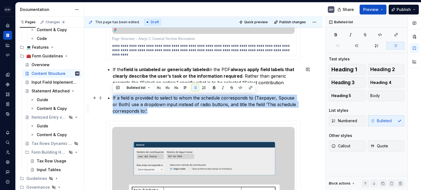
drag, startPoint x: 163, startPoint y: 111, endPoint x: 111, endPoint y: 93, distance: 55.3
copy p "If a field is provided to select to whom the schedule corresponds to (Taxpayer,…"
click at [143, 110] on p "If a field is provided to select to whom the schedule corresponds to (Taxpayer,…" at bounding box center [207, 105] width 188 height 20
drag, startPoint x: 152, startPoint y: 111, endPoint x: 112, endPoint y: 95, distance: 43.5
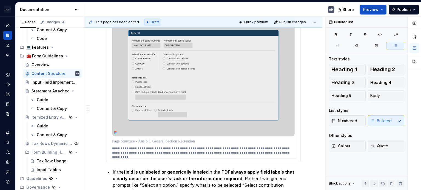
scroll to position [468, 0]
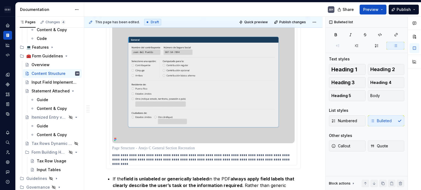
click at [231, 94] on img at bounding box center [203, 82] width 182 height 123
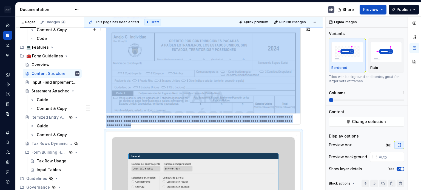
scroll to position [332, 0]
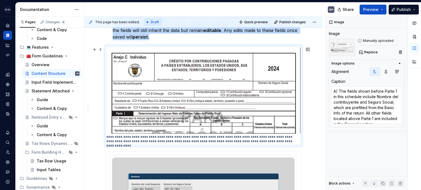
click at [224, 99] on img at bounding box center [203, 90] width 194 height 87
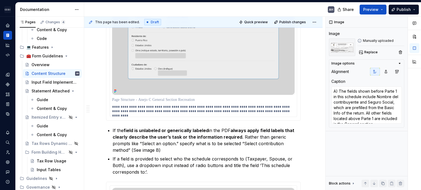
scroll to position [523, 0]
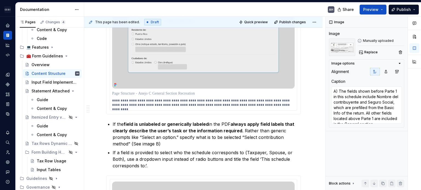
click at [197, 76] on img at bounding box center [203, 27] width 182 height 123
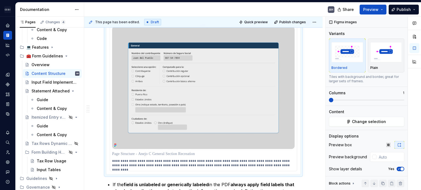
scroll to position [386, 0]
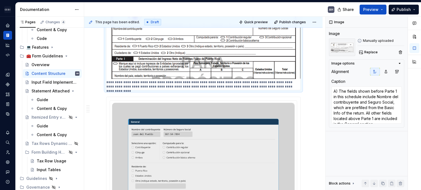
click at [256, 65] on img at bounding box center [203, 35] width 194 height 87
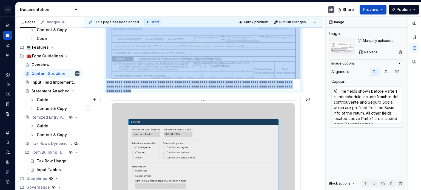
click at [223, 131] on img at bounding box center [203, 164] width 182 height 123
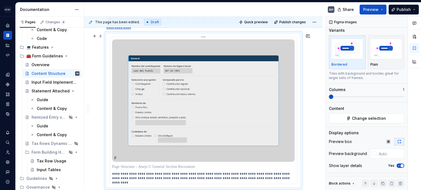
scroll to position [468, 0]
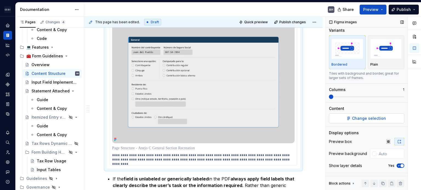
click at [355, 117] on span "Change selection" at bounding box center [369, 118] width 34 height 5
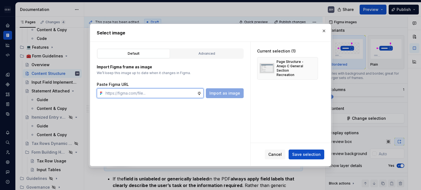
type textarea "*"
paste input "[URL][DOMAIN_NAME]"
type input "[URL][DOMAIN_NAME]"
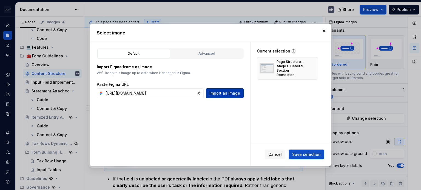
scroll to position [0, 0]
click at [228, 94] on span "Import as image" at bounding box center [224, 93] width 31 height 5
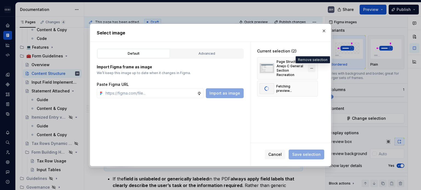
click at [313, 67] on button "button" at bounding box center [311, 69] width 8 height 8
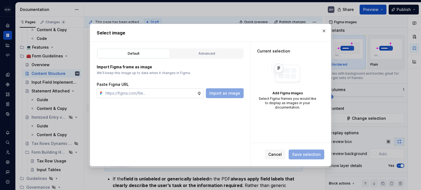
click at [167, 94] on input "text" at bounding box center [150, 93] width 94 height 10
paste input "[URL][DOMAIN_NAME]"
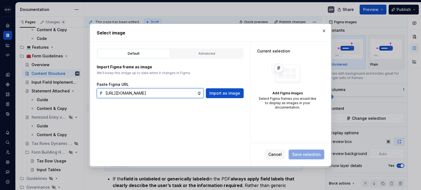
scroll to position [0, 164]
type input "[URL][DOMAIN_NAME]"
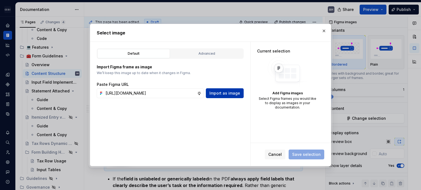
click at [222, 92] on span "Import as image" at bounding box center [224, 93] width 31 height 5
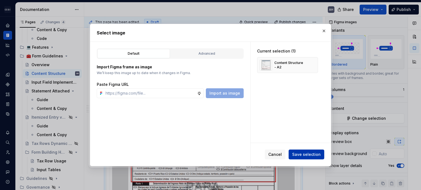
click at [306, 156] on span "Save selection" at bounding box center [306, 154] width 28 height 5
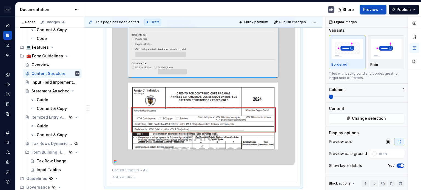
scroll to position [551, 0]
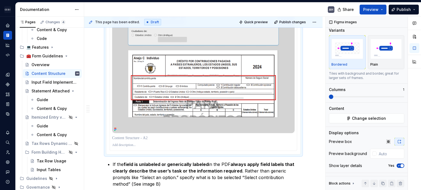
click at [240, 125] on img at bounding box center [203, 36] width 182 height 195
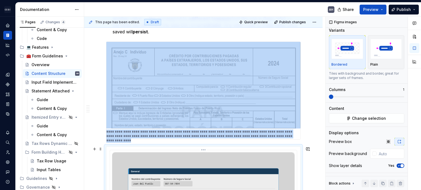
scroll to position [332, 0]
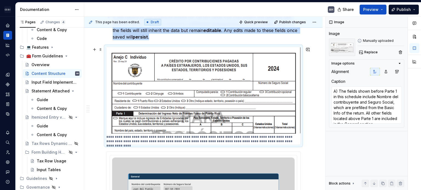
click at [238, 111] on img at bounding box center [203, 90] width 194 height 87
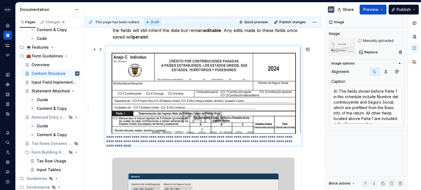
click at [168, 136] on p "**********" at bounding box center [203, 139] width 194 height 9
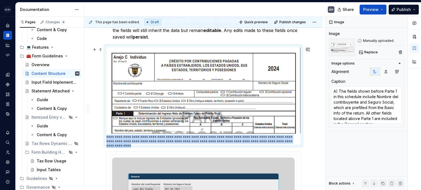
click at [168, 136] on p "**********" at bounding box center [203, 139] width 194 height 9
click at [204, 103] on img at bounding box center [203, 90] width 194 height 87
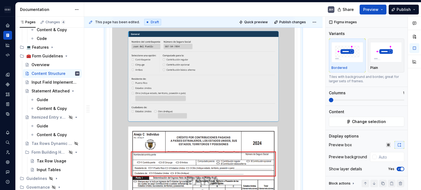
scroll to position [389, 0]
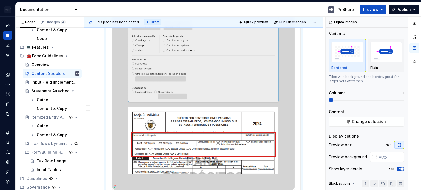
click at [214, 103] on img at bounding box center [203, 93] width 182 height 195
click at [337, 23] on div "Figma images" at bounding box center [343, 22] width 32 height 8
click at [330, 23] on div "Figma images" at bounding box center [343, 22] width 32 height 8
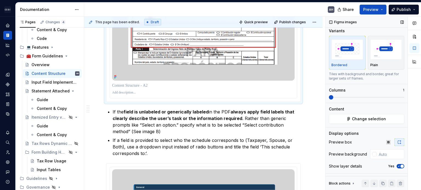
scroll to position [3, 0]
click at [400, 165] on span "button" at bounding box center [401, 165] width 3 height 3
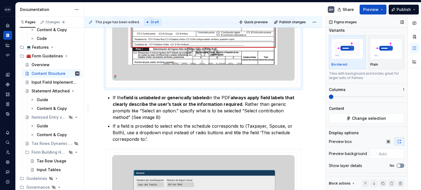
scroll to position [395, 0]
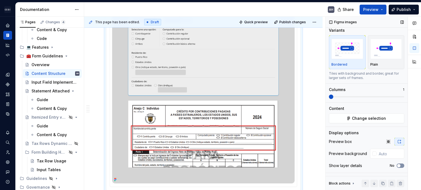
click at [399, 165] on button "No" at bounding box center [400, 166] width 8 height 4
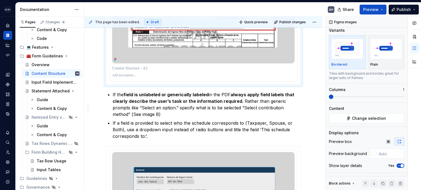
scroll to position [519, 0]
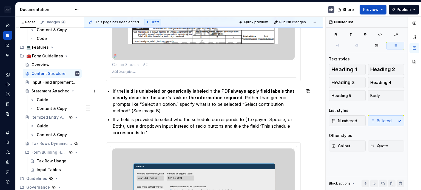
click at [142, 114] on p "If the field is unlabeled or generically labeled in the PDF always apply field …" at bounding box center [207, 101] width 188 height 26
click at [194, 125] on p "If a field is provided to select who the schedule corresponds to (Taxpayer, Spo…" at bounding box center [207, 126] width 188 height 20
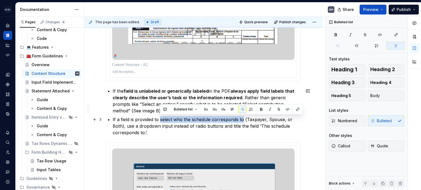
drag, startPoint x: 242, startPoint y: 120, endPoint x: 159, endPoint y: 121, distance: 82.4
click at [159, 121] on p "If a field is provided to select who the schedule corresponds to (Taxpayer, Spo…" at bounding box center [207, 126] width 188 height 20
click at [147, 120] on p "If a field is provided to select who the schedule corresponds to (Taxpayer, Spo…" at bounding box center [207, 126] width 188 height 20
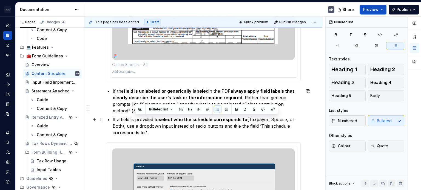
click at [147, 120] on p "If a field is provided to select who the schedule corresponds to (Taxpayer, Spo…" at bounding box center [207, 126] width 188 height 20
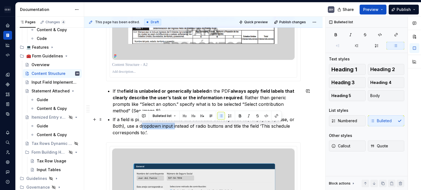
drag, startPoint x: 139, startPoint y: 126, endPoint x: 172, endPoint y: 127, distance: 32.9
click at [172, 127] on p "If a field is provided to select who the schedule corresponds to (Taxpayer, Spo…" at bounding box center [207, 126] width 188 height 20
click at [140, 125] on p "If a field is provided to select who the schedule corresponds to (Taxpayer, Spo…" at bounding box center [207, 126] width 188 height 20
drag, startPoint x: 126, startPoint y: 126, endPoint x: 171, endPoint y: 126, distance: 44.1
click at [171, 126] on p "If a field is provided to select who the schedule corresponds to (Taxpayer, Spo…" at bounding box center [207, 126] width 188 height 20
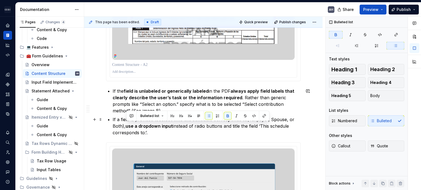
click at [220, 129] on p "If a field is provided to select who the schedule corresponds to (Taxpayer, Spo…" at bounding box center [207, 126] width 188 height 20
drag, startPoint x: 260, startPoint y: 126, endPoint x: 153, endPoint y: 134, distance: 107.3
click at [153, 134] on p "If a field is provided to select who the schedule corresponds to (Taxpayer, Spo…" at bounding box center [207, 126] width 188 height 20
click at [150, 134] on p "If a field is provided to select who the schedule corresponds to (Taxpayer, Spo…" at bounding box center [207, 126] width 188 height 20
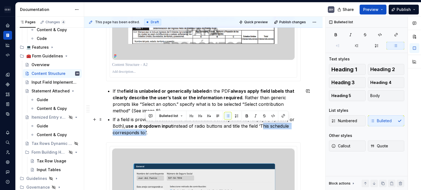
drag, startPoint x: 145, startPoint y: 134, endPoint x: 262, endPoint y: 126, distance: 116.9
click at [262, 126] on p "If a field is provided to select who the schedule corresponds to (Taxpayer, Spo…" at bounding box center [207, 126] width 188 height 20
click at [173, 136] on p "If a field is provided to select who the schedule corresponds to (Taxpayer, Spo…" at bounding box center [207, 126] width 188 height 20
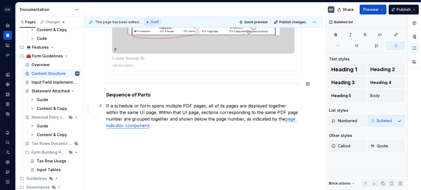
scroll to position [732, 0]
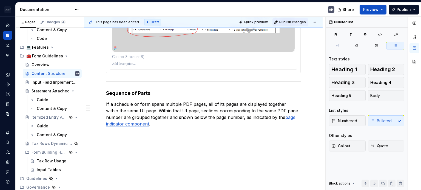
click at [289, 21] on span "Publish changes" at bounding box center [292, 22] width 27 height 4
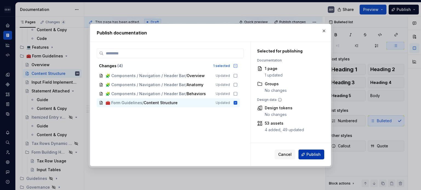
click at [312, 156] on span "Publish" at bounding box center [313, 154] width 14 height 5
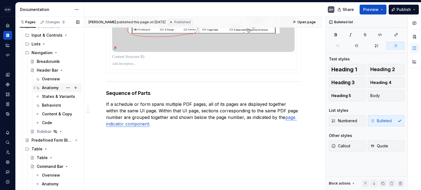
scroll to position [95, 0]
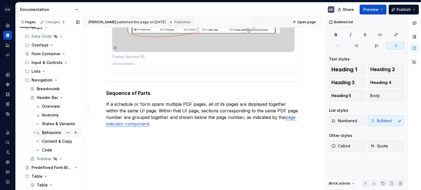
click at [50, 132] on div "Behaviors" at bounding box center [51, 132] width 19 height 5
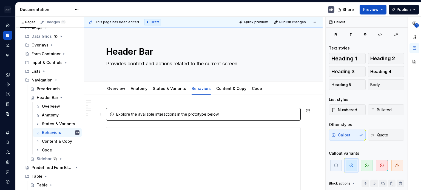
click at [216, 115] on div "Explore the available interactions in the prototype below." at bounding box center [206, 114] width 181 height 5
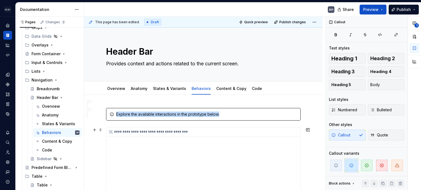
click at [211, 129] on div "**********" at bounding box center [203, 132] width 194 height 9
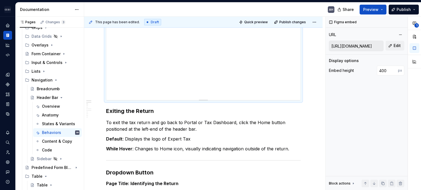
scroll to position [164, 0]
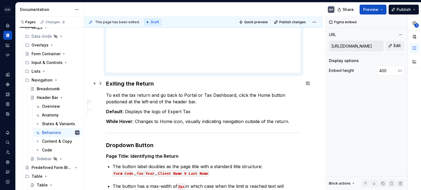
click at [155, 86] on h3 "Exiting the Return" at bounding box center [203, 84] width 194 height 8
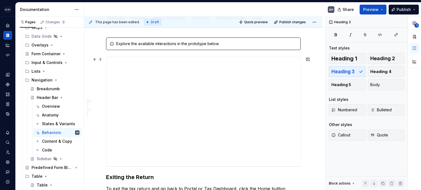
scroll to position [110, 0]
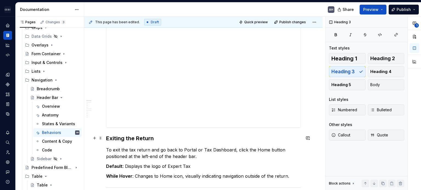
click at [108, 139] on h3 "Exiting the Return" at bounding box center [203, 139] width 194 height 8
type textarea "*"
click at [108, 139] on h3 "Exiting the Return" at bounding box center [203, 139] width 194 height 8
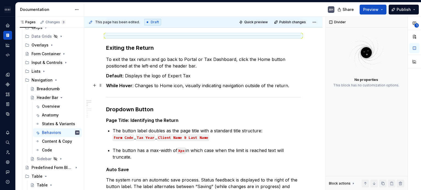
scroll to position [219, 0]
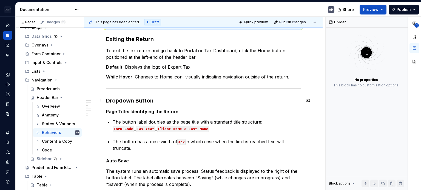
click at [209, 98] on h3 "Dropdown Button" at bounding box center [203, 101] width 194 height 8
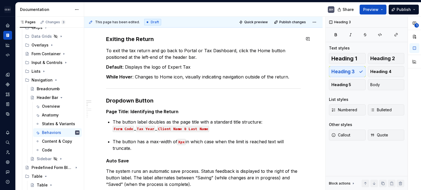
scroll to position [0, 0]
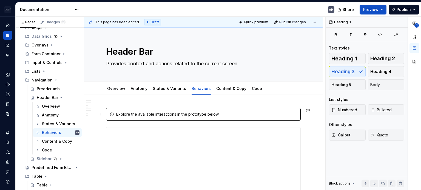
click at [183, 113] on div "Explore the available interactions in the prototype below." at bounding box center [206, 114] width 181 height 5
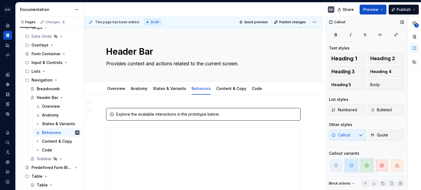
click at [364, 162] on span "button" at bounding box center [366, 165] width 11 height 11
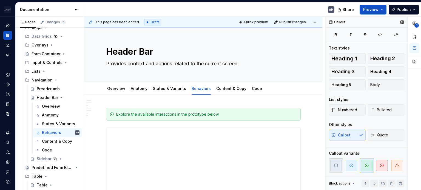
click at [333, 164] on span "button" at bounding box center [335, 165] width 11 height 11
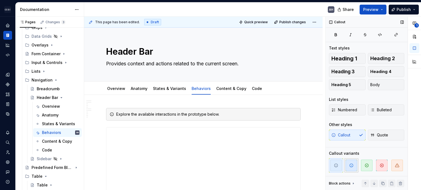
click at [350, 163] on icon "button" at bounding box center [351, 165] width 4 height 4
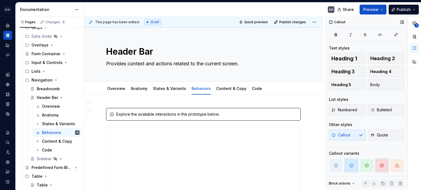
click at [387, 166] on span "button" at bounding box center [381, 165] width 11 height 11
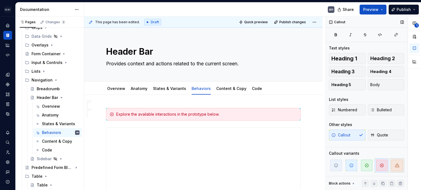
click at [396, 166] on icon "button" at bounding box center [397, 165] width 4 height 4
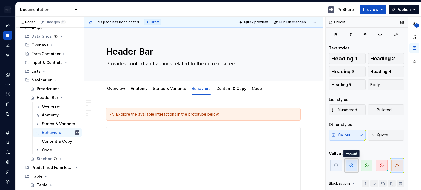
click at [354, 167] on span "button" at bounding box center [350, 165] width 11 height 11
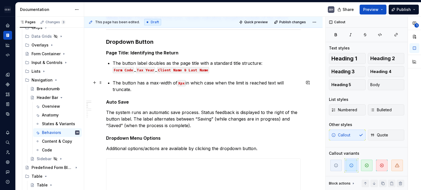
scroll to position [301, 0]
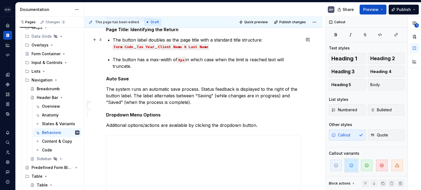
click at [280, 37] on p "The button label doubles as the page title with a standard title structure: For…" at bounding box center [207, 43] width 188 height 13
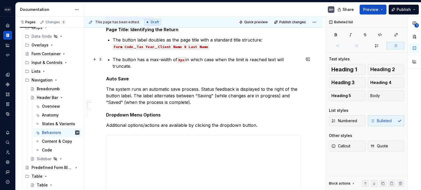
click at [130, 60] on p "The button has a max-width of Xpx in which case when the limit is reached text …" at bounding box center [207, 62] width 188 height 13
click at [180, 60] on code "Xpx" at bounding box center [181, 60] width 8 height 6
click at [201, 64] on p "The button has a max-width of 292px in which case when the limit is reached tex…" at bounding box center [207, 62] width 188 height 13
click at [248, 57] on p "The button has a max-width of 292px in which case when the limit is reached tex…" at bounding box center [207, 62] width 188 height 13
click at [234, 59] on p "The button has a max-width of 292px in which case when the limit is reached tex…" at bounding box center [207, 62] width 188 height 13
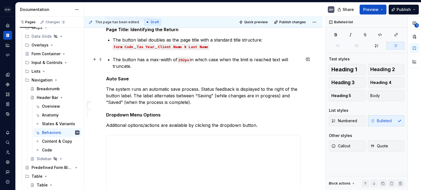
click at [264, 59] on p "The button has a max-width of 292px in which case when the limit is reached tex…" at bounding box center [207, 62] width 188 height 13
click at [278, 60] on p "The button has a max-width of 292px in which case when the limit is reached tex…" at bounding box center [207, 62] width 188 height 13
click at [272, 60] on p "The button has a max-width of 292px in which case when the limit is reached tex…" at bounding box center [207, 62] width 188 height 13
click at [147, 65] on p "The button has a max-width of 292px in which case when the limit is reached tex…" at bounding box center [207, 62] width 188 height 13
click at [285, 60] on p "The button has a max-width of 292px in which case when the limit is reached tex…" at bounding box center [207, 62] width 188 height 13
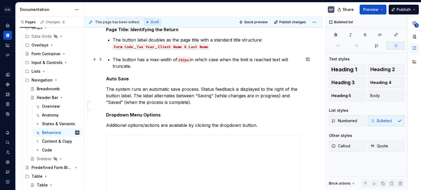
click at [285, 60] on p "The button has a max-width of 292px in which case when the limit is reached tex…" at bounding box center [207, 62] width 188 height 13
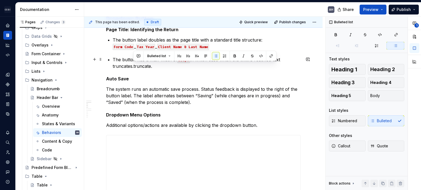
drag, startPoint x: 136, startPoint y: 67, endPoint x: 164, endPoint y: 67, distance: 28.8
click at [164, 67] on p "The button has a max-width of 292px in which case when the limit is reached tex…" at bounding box center [207, 62] width 188 height 13
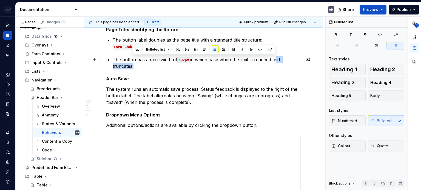
drag, startPoint x: 274, startPoint y: 59, endPoint x: 137, endPoint y: 61, distance: 136.9
click at [132, 65] on p "The button has a max-width of 292px in which case when the limit is reached tex…" at bounding box center [207, 62] width 188 height 13
drag, startPoint x: 131, startPoint y: 66, endPoint x: 273, endPoint y: 62, distance: 141.6
click at [273, 62] on p "The button has a max-width of 292px in which case when the limit is reached tex…" at bounding box center [207, 62] width 188 height 13
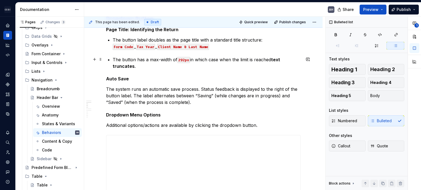
click at [244, 67] on p "The button has a max-width of 292px in which case when the limit is reached tex…" at bounding box center [207, 62] width 188 height 13
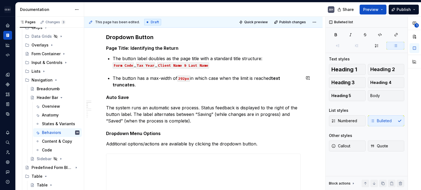
scroll to position [274, 0]
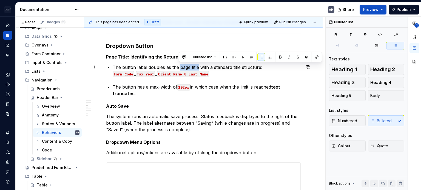
drag, startPoint x: 198, startPoint y: 67, endPoint x: 179, endPoint y: 66, distance: 18.4
click at [179, 66] on p "The button label doubles as the page title with a standard title structure: For…" at bounding box center [207, 70] width 188 height 13
click at [182, 67] on p "The button label doubles as the page title with a standard title structure: For…" at bounding box center [207, 70] width 188 height 13
click at [184, 68] on p "The button label doubles as the page title with a standard title structure: For…" at bounding box center [207, 70] width 188 height 13
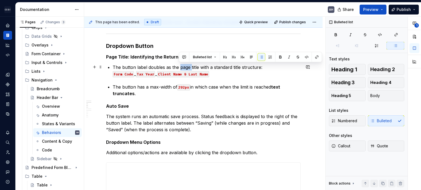
click at [184, 68] on p "The button label doubles as the page title with a standard title structure: For…" at bounding box center [207, 70] width 188 height 13
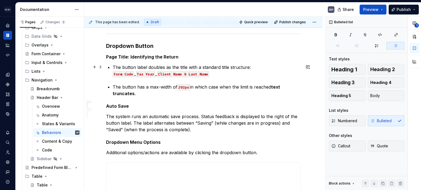
click at [190, 67] on p "The button label doubles as the title with a standard title structure: Form Cod…" at bounding box center [207, 70] width 188 height 13
click at [261, 65] on p "The button label doubles as the title of the tax return with a standard title s…" at bounding box center [207, 70] width 188 height 13
click at [234, 74] on p "The button label doubles as the title of the tax return with a standard name st…" at bounding box center [207, 70] width 188 height 13
click at [147, 93] on p "The button has a max-width of 292px in which case when the limit is reached tex…" at bounding box center [207, 90] width 188 height 13
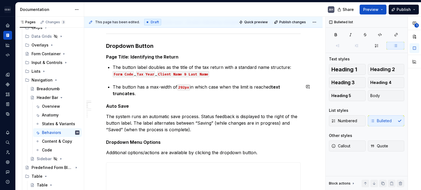
click at [217, 70] on p "The button label doubles as the title of the tax return with a standard name st…" at bounding box center [207, 70] width 188 height 13
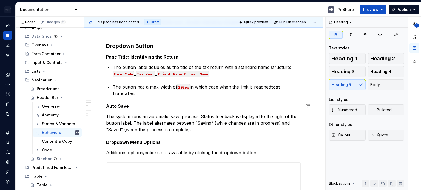
click at [147, 107] on h5 "Auto Save" at bounding box center [203, 105] width 194 height 5
click at [214, 128] on p "The system runs an automatic save process. Status feedback is displayed to the …" at bounding box center [203, 123] width 194 height 20
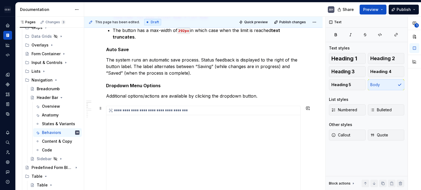
scroll to position [301, 0]
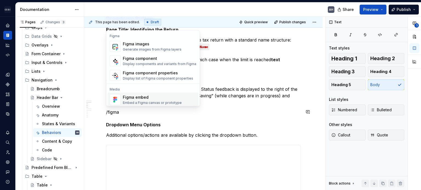
click at [141, 103] on div "Embed a Figma canvas or prototype" at bounding box center [152, 103] width 59 height 4
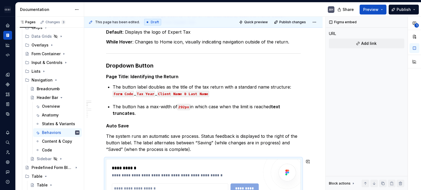
scroll to position [246, 0]
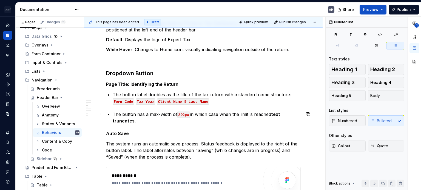
click at [157, 121] on p "The button has a max-width of 292px in which case when the limit is reached tex…" at bounding box center [207, 117] width 188 height 13
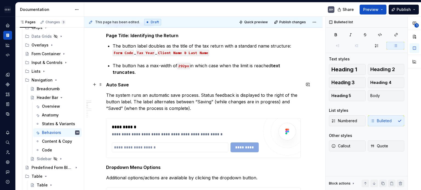
scroll to position [301, 0]
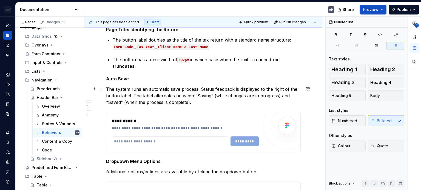
click at [134, 86] on p "The system runs an automatic save process. Status feedback is displayed to the …" at bounding box center [203, 96] width 194 height 20
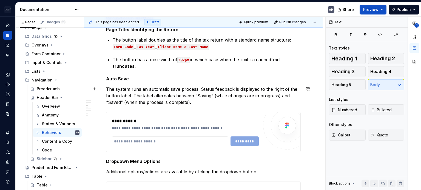
click at [178, 91] on p "The system runs an automatic save process. Status feedback is displayed to the …" at bounding box center [203, 96] width 194 height 20
click at [209, 101] on p "The system runs an automatic save process. Status feedback is displayed to the …" at bounding box center [203, 96] width 194 height 20
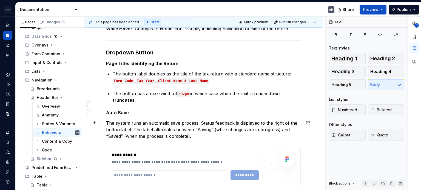
scroll to position [246, 0]
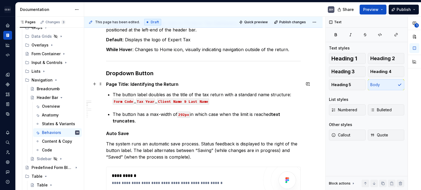
click at [182, 84] on h5 "Page Title: Identifying the Return" at bounding box center [203, 84] width 194 height 5
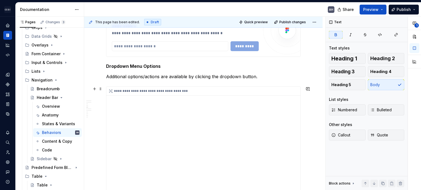
scroll to position [411, 0]
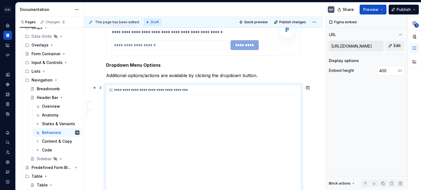
click at [216, 103] on div "**********" at bounding box center [203, 141] width 194 height 110
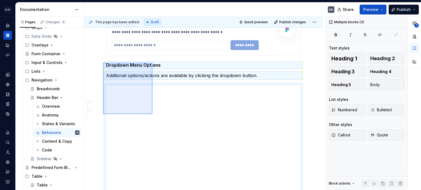
drag, startPoint x: 103, startPoint y: 63, endPoint x: 154, endPoint y: 116, distance: 73.6
click at [154, 116] on div "**********" at bounding box center [204, 104] width 241 height 174
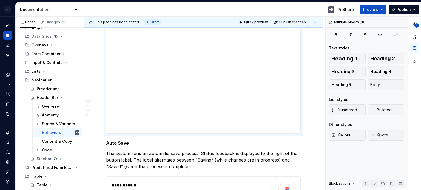
scroll to position [415, 0]
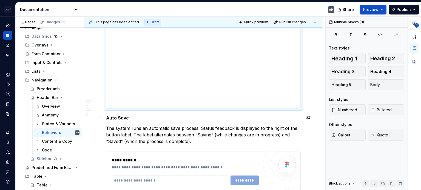
click at [108, 116] on strong "Auto Save" at bounding box center [117, 117] width 23 height 5
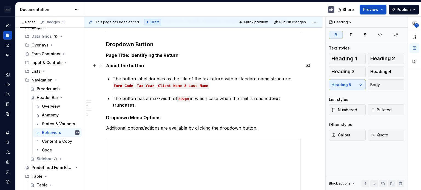
scroll to position [278, 0]
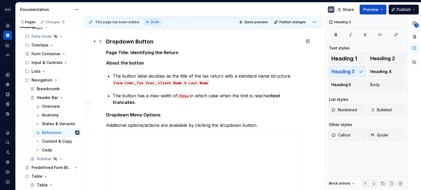
click at [126, 39] on h3 "Dropdown Button" at bounding box center [203, 42] width 194 height 8
click at [127, 51] on h5 "Page Title: Identifying the Return" at bounding box center [203, 52] width 194 height 5
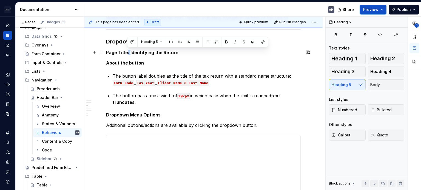
click at [127, 51] on h5 "Page Title: Identifying the Return" at bounding box center [203, 52] width 194 height 5
click at [135, 62] on strong "About the button" at bounding box center [125, 62] width 38 height 5
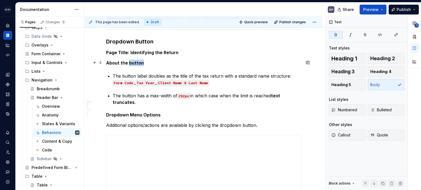
click at [135, 62] on strong "About the button" at bounding box center [125, 62] width 38 height 5
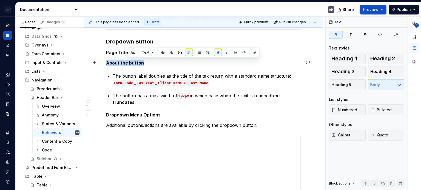
click at [135, 62] on strong "About the button" at bounding box center [125, 62] width 38 height 5
click at [157, 64] on p "About the button" at bounding box center [203, 63] width 194 height 7
drag, startPoint x: 157, startPoint y: 62, endPoint x: 129, endPoint y: 63, distance: 28.5
click at [129, 63] on p "About the button label" at bounding box center [203, 63] width 194 height 7
drag, startPoint x: 128, startPoint y: 63, endPoint x: 100, endPoint y: 61, distance: 27.4
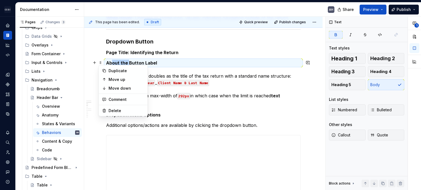
click at [140, 62] on strong "About the Button Label" at bounding box center [131, 62] width 51 height 5
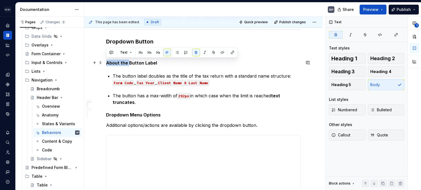
drag, startPoint x: 128, startPoint y: 62, endPoint x: 106, endPoint y: 62, distance: 21.9
click at [106, 62] on strong "About the Button Label" at bounding box center [131, 62] width 51 height 5
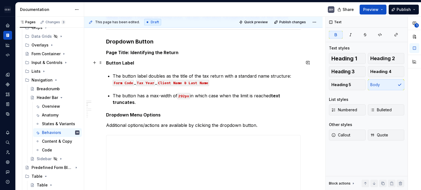
click at [143, 63] on p "Button Label" at bounding box center [203, 63] width 194 height 7
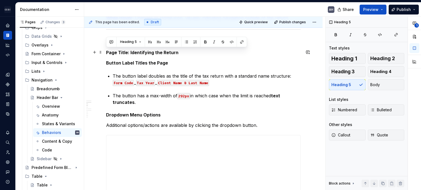
drag, startPoint x: 158, startPoint y: 53, endPoint x: 106, endPoint y: 50, distance: 51.8
click at [106, 50] on h5 "Page Title: Identifying the Return" at bounding box center [203, 52] width 194 height 5
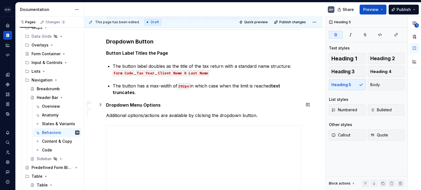
click at [147, 104] on strong "Dropdown Menu Options" at bounding box center [133, 104] width 54 height 5
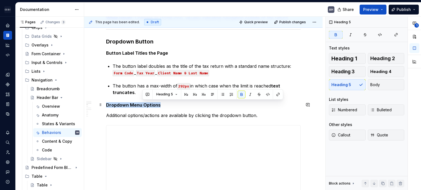
click at [147, 104] on strong "Dropdown Menu Options" at bounding box center [133, 104] width 54 height 5
click at [166, 106] on h5 "Dropdown Menu Options" at bounding box center [203, 104] width 194 height 5
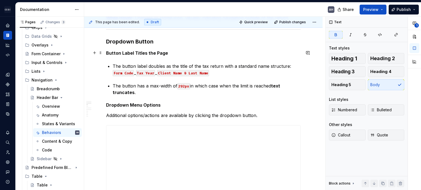
click at [137, 55] on p "Button Label Titles the Page" at bounding box center [203, 53] width 194 height 7
click at [145, 104] on strong "Dropdown Menu Options" at bounding box center [133, 104] width 54 height 5
click at [147, 105] on strong "Dropdown Menu Options" at bounding box center [133, 104] width 54 height 5
click at [142, 53] on strong "Button Label Titles the Page" at bounding box center [137, 52] width 62 height 5
click at [351, 90] on button "Heading 5" at bounding box center [347, 84] width 37 height 11
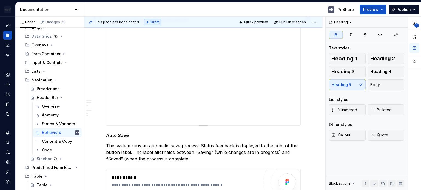
scroll to position [415, 0]
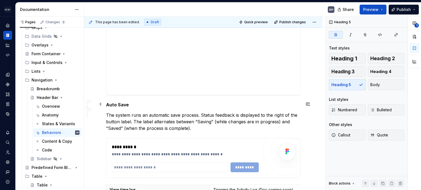
click at [119, 105] on strong "Auto Save" at bounding box center [117, 104] width 23 height 5
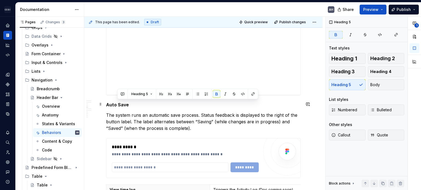
click at [119, 105] on strong "Auto Save" at bounding box center [117, 104] width 23 height 5
click at [165, 94] on button "button" at bounding box center [167, 94] width 8 height 8
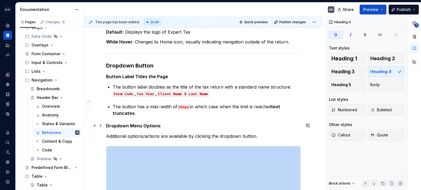
scroll to position [223, 0]
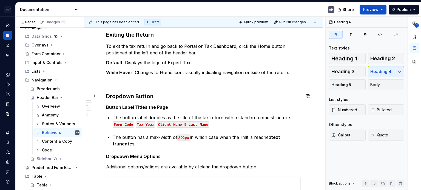
click at [141, 96] on h3 "Dropdown Button" at bounding box center [203, 97] width 194 height 8
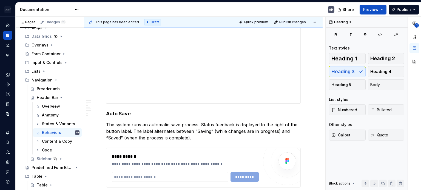
scroll to position [415, 0]
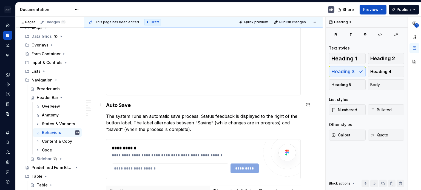
click at [120, 105] on strong "Auto Save" at bounding box center [118, 105] width 25 height 6
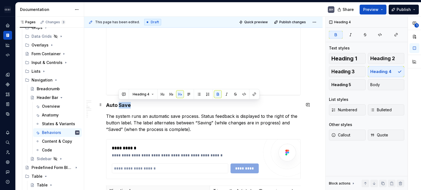
click at [120, 105] on strong "Auto Save" at bounding box center [118, 105] width 25 height 6
click at [156, 95] on button "button" at bounding box center [159, 95] width 8 height 8
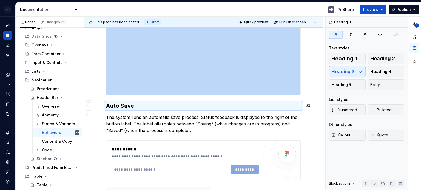
click at [150, 110] on h3 "Auto Save" at bounding box center [203, 106] width 194 height 8
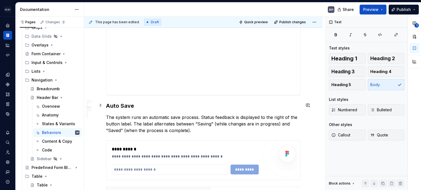
click at [107, 106] on strong "Auto Save" at bounding box center [120, 106] width 28 height 7
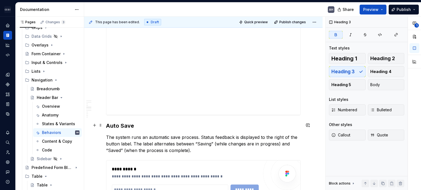
scroll to position [388, 0]
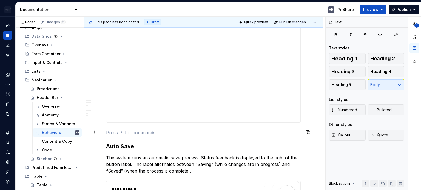
click at [126, 132] on p at bounding box center [203, 132] width 194 height 7
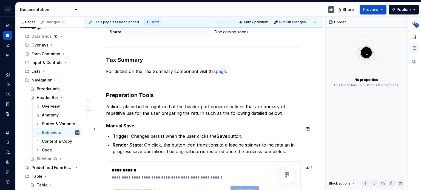
scroll to position [634, 0]
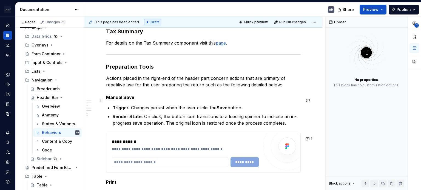
click at [168, 99] on h5 "Manual Save" at bounding box center [203, 97] width 194 height 5
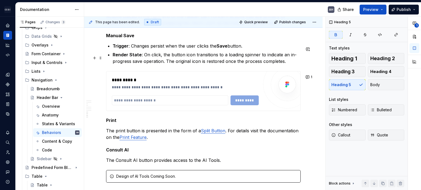
scroll to position [716, 0]
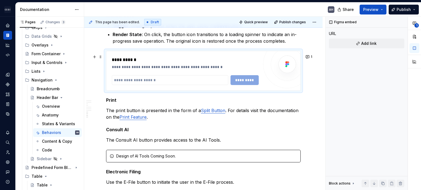
click at [211, 59] on div "**********" at bounding box center [203, 70] width 194 height 39
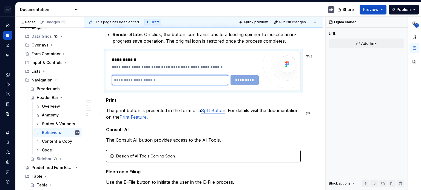
scroll to position [744, 0]
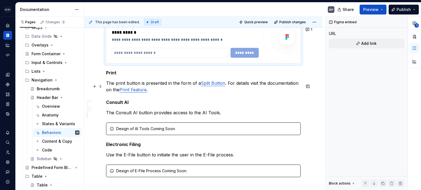
click at [171, 87] on p "The print button is presented in the form of a Split Button . For details visit…" at bounding box center [203, 86] width 194 height 13
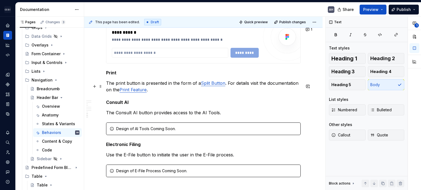
click at [253, 83] on p "The print button is presented in the form of a Split Button . For details visit…" at bounding box center [203, 86] width 194 height 13
click at [255, 87] on p "The print button is presented in the form of a Split Button . For details visit…" at bounding box center [203, 86] width 194 height 13
click at [169, 91] on p "The print button is presented in the form of a Split Button . For details visit…" at bounding box center [203, 86] width 194 height 13
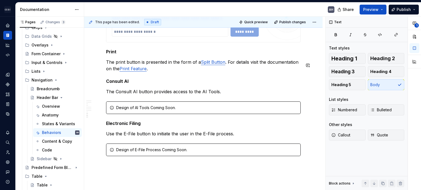
scroll to position [771, 0]
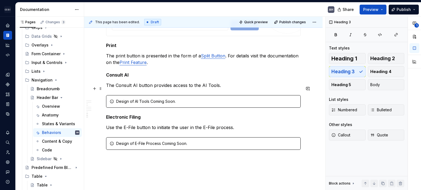
click at [229, 86] on p "The Consult AI button provides access to the AI Tools." at bounding box center [203, 85] width 194 height 7
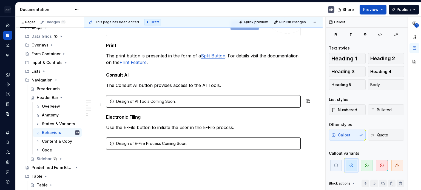
click at [205, 103] on div "Design of AI Tools Coming Soon." at bounding box center [206, 101] width 181 height 5
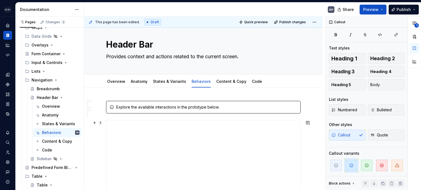
scroll to position [0, 0]
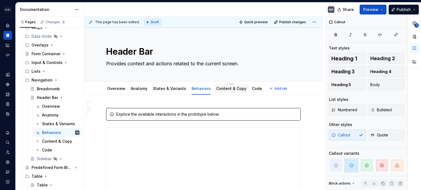
click at [226, 91] on div "Content & Copy" at bounding box center [231, 88] width 30 height 5
click at [223, 89] on link "Content & Copy" at bounding box center [231, 88] width 30 height 5
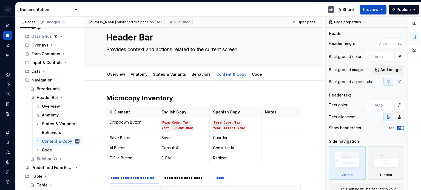
scroll to position [27, 0]
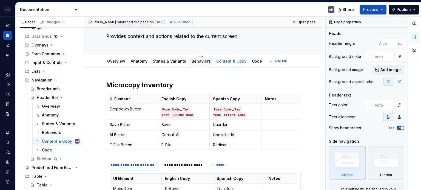
click at [195, 61] on link "Behaviors" at bounding box center [200, 61] width 19 height 5
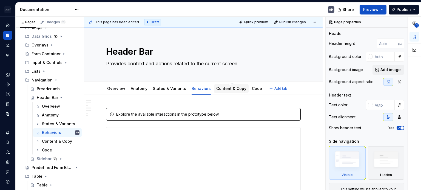
click at [230, 88] on link "Content & Copy" at bounding box center [231, 88] width 30 height 5
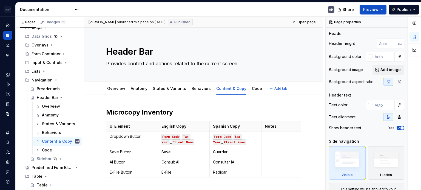
type textarea "*"
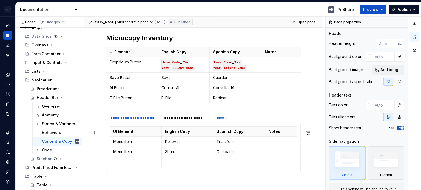
scroll to position [59, 0]
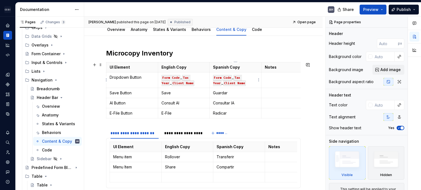
click at [235, 82] on code "Client Name" at bounding box center [234, 83] width 23 height 6
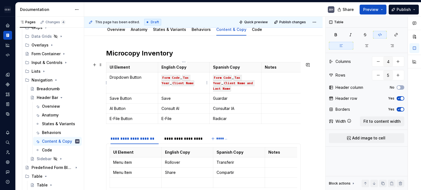
click at [185, 84] on code "Client Name" at bounding box center [182, 83] width 23 height 6
click at [232, 116] on p "Radicar" at bounding box center [235, 118] width 45 height 5
type textarea "*"
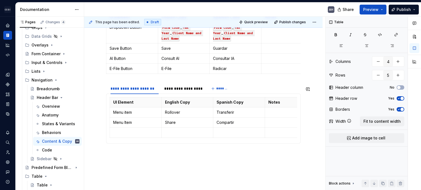
scroll to position [114, 0]
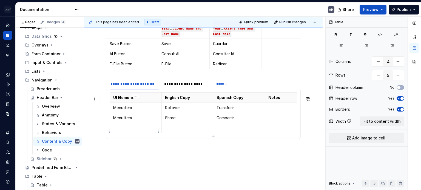
type input "4"
click at [140, 129] on p at bounding box center [135, 127] width 45 height 5
click at [123, 110] on p "Menu item" at bounding box center [135, 107] width 45 height 5
click at [140, 110] on p "Menu item" at bounding box center [135, 107] width 45 height 5
click at [137, 100] on p "UI Element" at bounding box center [135, 97] width 45 height 5
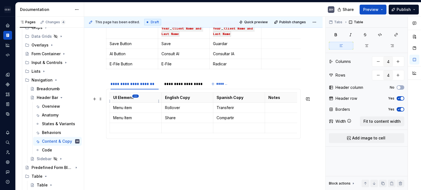
click at [135, 97] on html "Andúril AH Dataset Expert Tax Documentation AH Share Preview Publish Pages Chan…" at bounding box center [210, 95] width 421 height 190
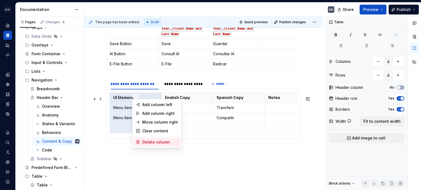
click at [149, 144] on div "Delete column" at bounding box center [160, 142] width 36 height 5
type input "3"
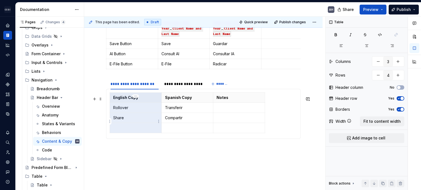
click at [134, 121] on p "Share" at bounding box center [135, 117] width 45 height 5
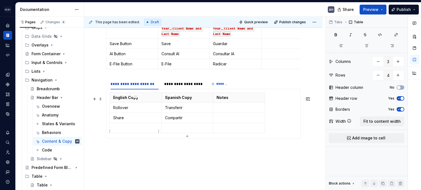
click at [116, 131] on p at bounding box center [135, 127] width 45 height 5
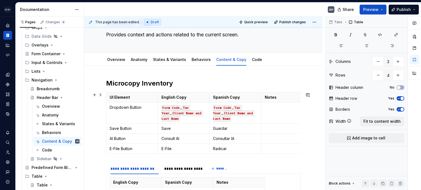
scroll to position [0, 0]
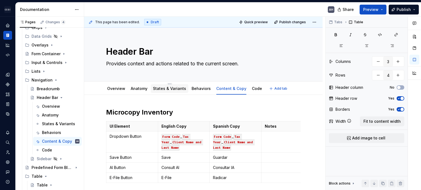
click at [180, 88] on link "States & Variants" at bounding box center [169, 88] width 33 height 5
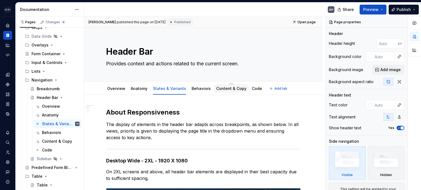
click at [231, 90] on link "Content & Copy" at bounding box center [231, 88] width 30 height 5
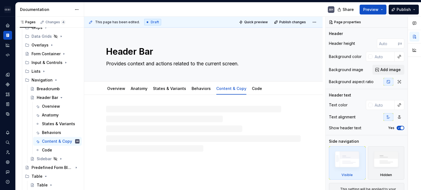
type textarea "*"
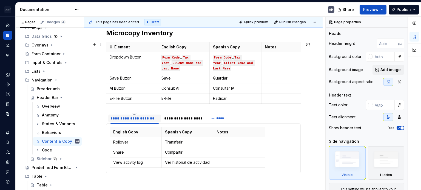
scroll to position [82, 0]
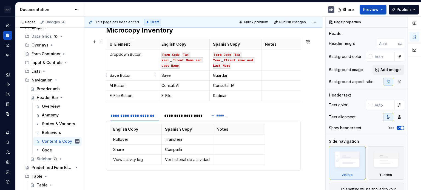
click at [132, 78] on p "Save Button" at bounding box center [132, 75] width 45 height 5
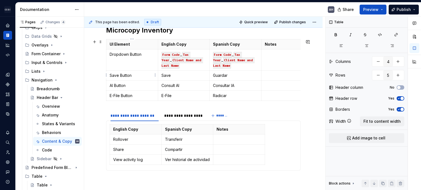
click at [124, 75] on p "Save Button" at bounding box center [132, 75] width 45 height 5
click at [136, 77] on p "Save Button" at bounding box center [132, 75] width 45 height 5
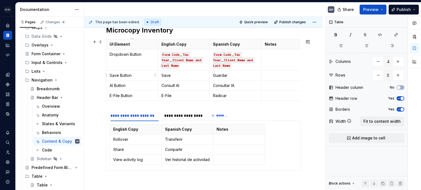
click at [108, 73] on td "Save Button" at bounding box center [132, 76] width 52 height 10
click at [111, 86] on p "AI Button" at bounding box center [132, 85] width 45 height 5
click at [109, 94] on td "E-File Button" at bounding box center [132, 96] width 52 height 10
click at [127, 158] on td "View activity log" at bounding box center [136, 160] width 52 height 10
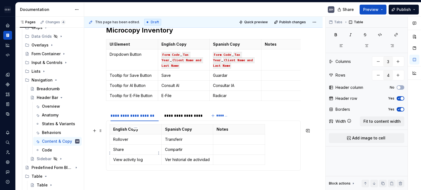
type input "3"
type input "4"
click at [110, 163] on html "Andúril AH Dataset Expert Tax Documentation AH Share Preview Publish Pages Chan…" at bounding box center [210, 95] width 421 height 190
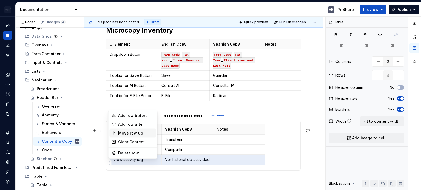
click at [136, 131] on div "Move row up" at bounding box center [136, 133] width 36 height 5
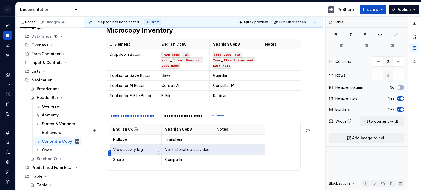
click at [110, 152] on html "Andúril AH Dataset Expert Tax Documentation AH Share Preview Publish Pages Chan…" at bounding box center [210, 95] width 421 height 190
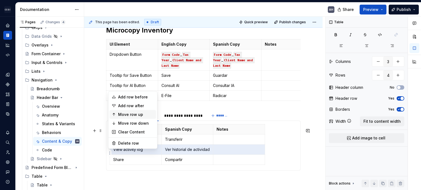
click at [138, 116] on div "Move row up" at bounding box center [136, 114] width 36 height 5
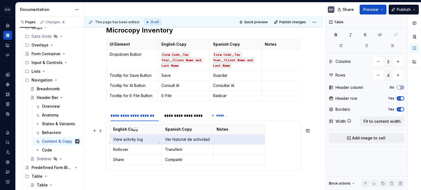
click at [140, 142] on p "View activity log" at bounding box center [135, 139] width 45 height 5
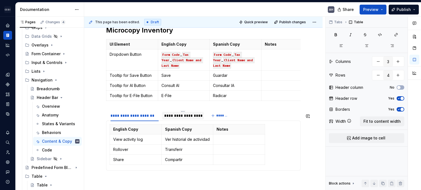
scroll to position [0, 0]
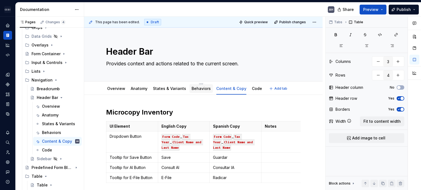
click at [192, 93] on div "Behaviors" at bounding box center [201, 89] width 24 height 10
type textarea "*"
